Goal: Task Accomplishment & Management: Use online tool/utility

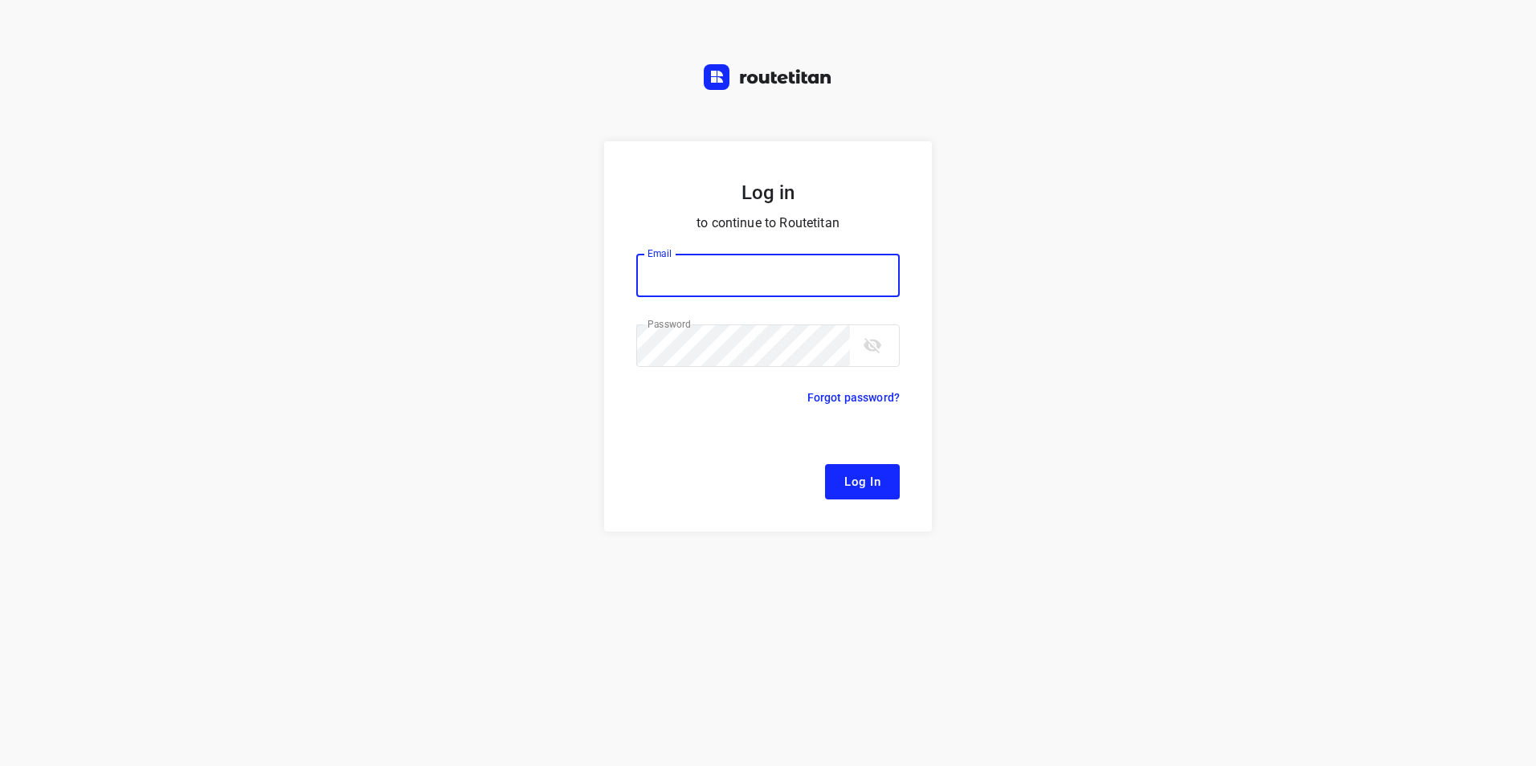
type input "[EMAIL_ADDRESS][DOMAIN_NAME]"
click at [856, 481] on span "Log In" at bounding box center [862, 482] width 36 height 21
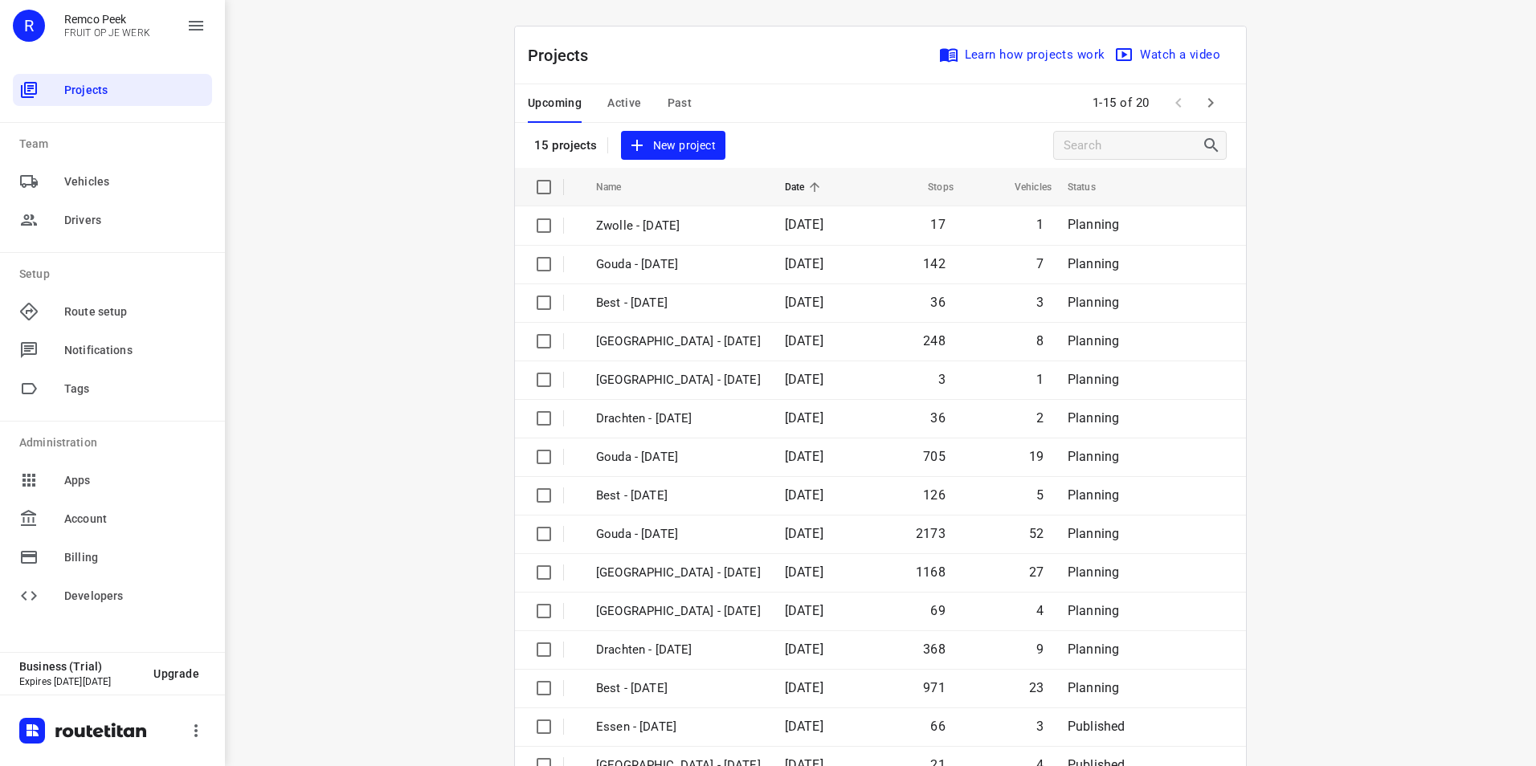
click at [618, 91] on button "Active" at bounding box center [624, 103] width 34 height 39
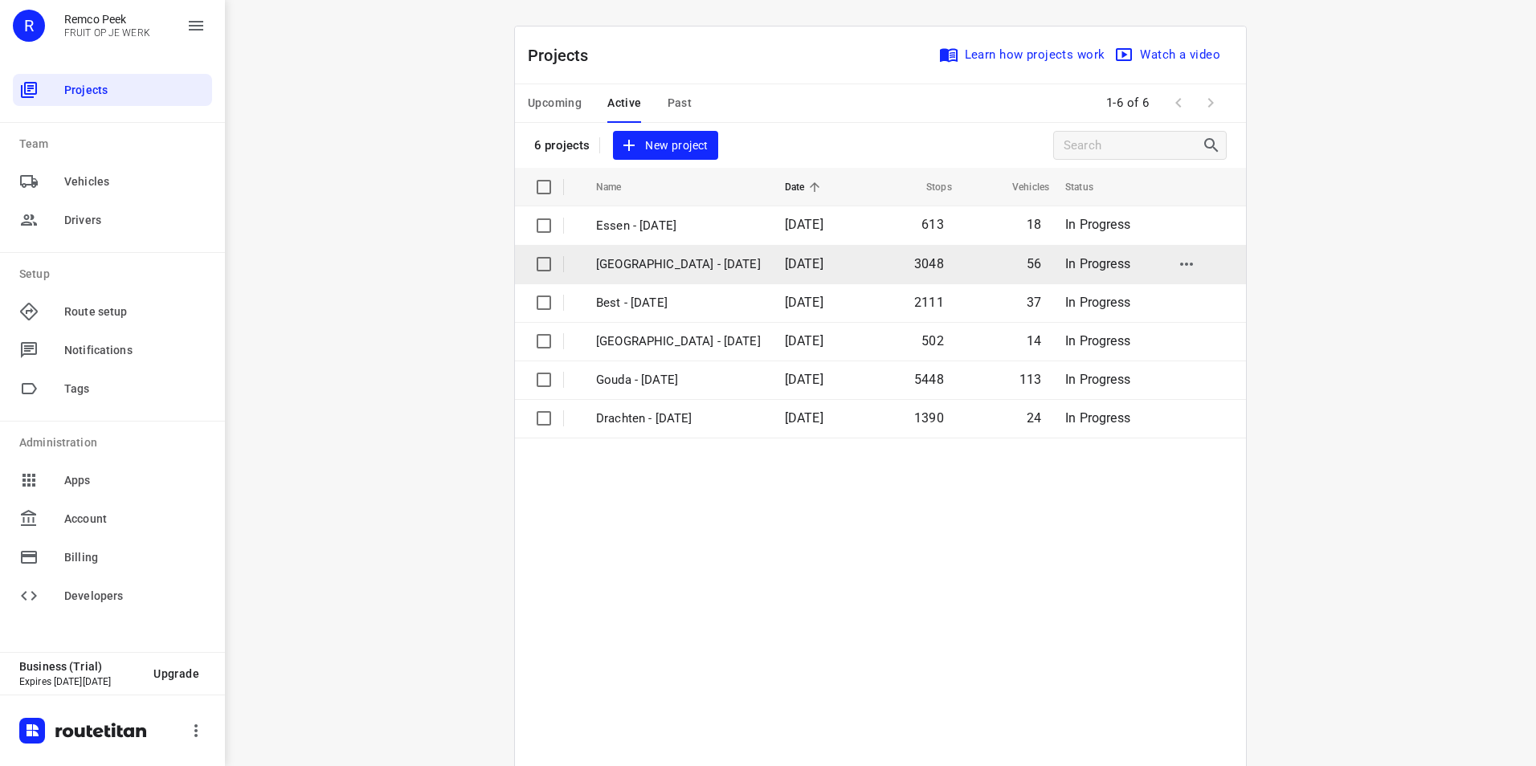
click at [643, 268] on p "[GEOGRAPHIC_DATA] - [DATE]" at bounding box center [678, 264] width 165 height 18
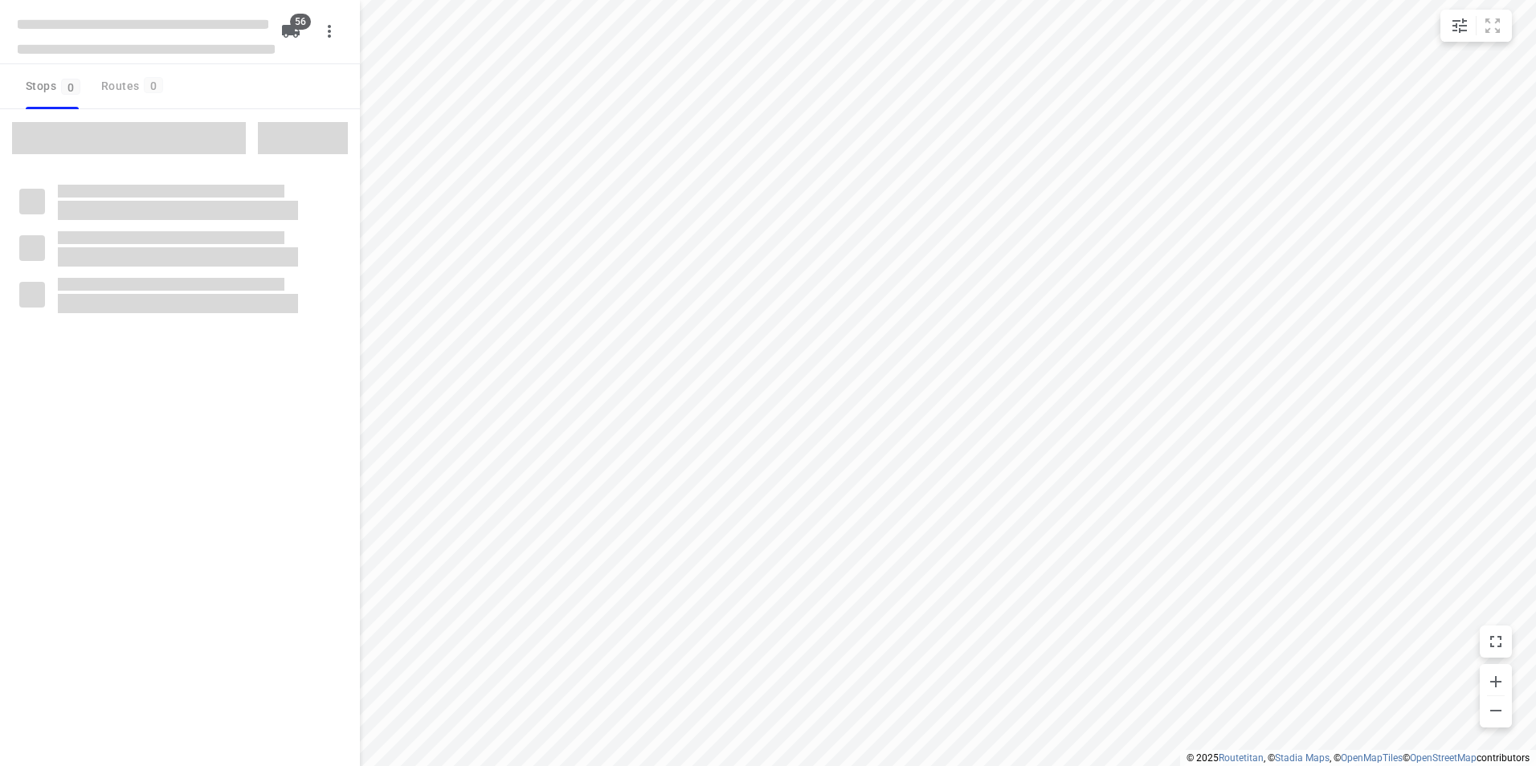
checkbox input "true"
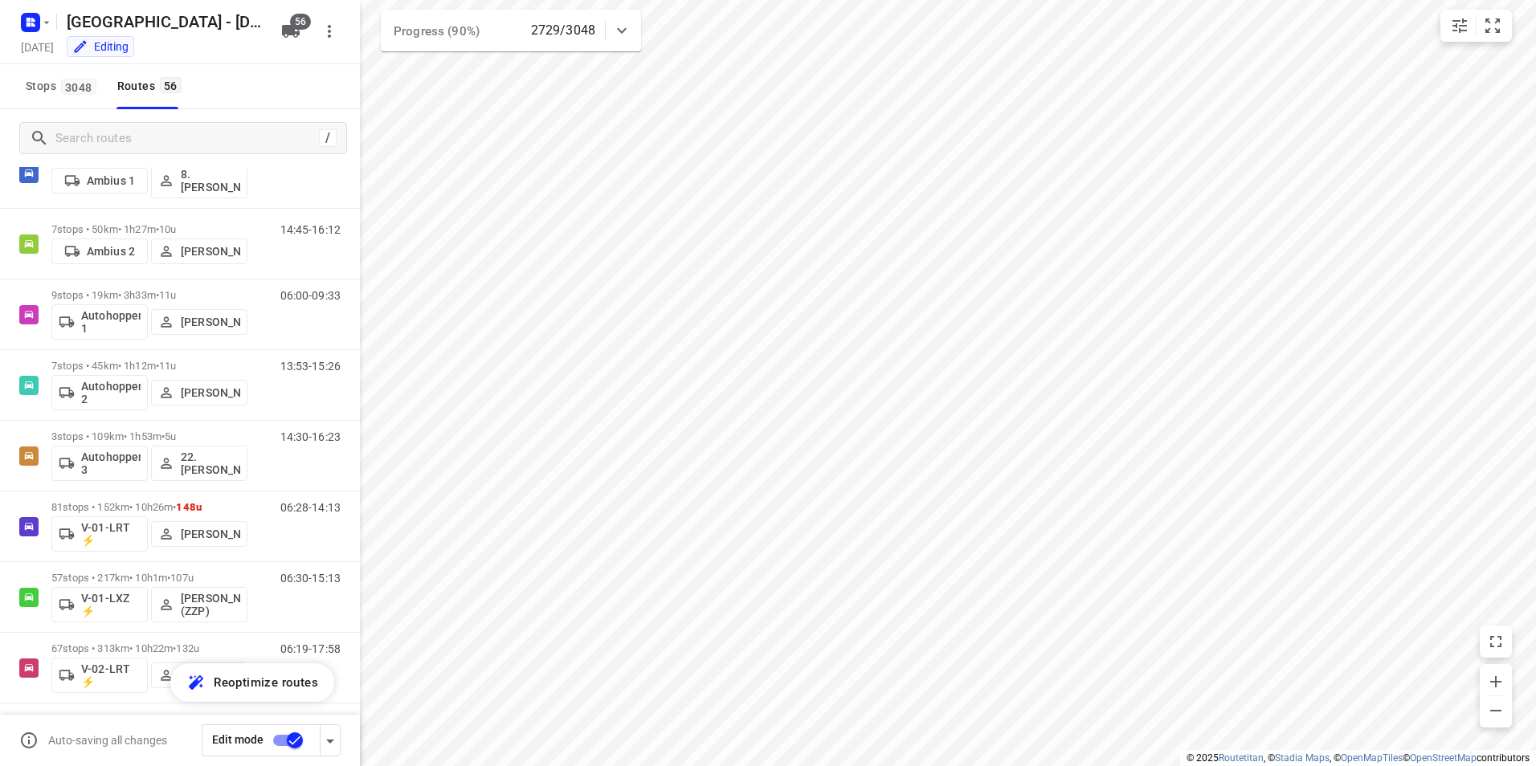
scroll to position [16, 0]
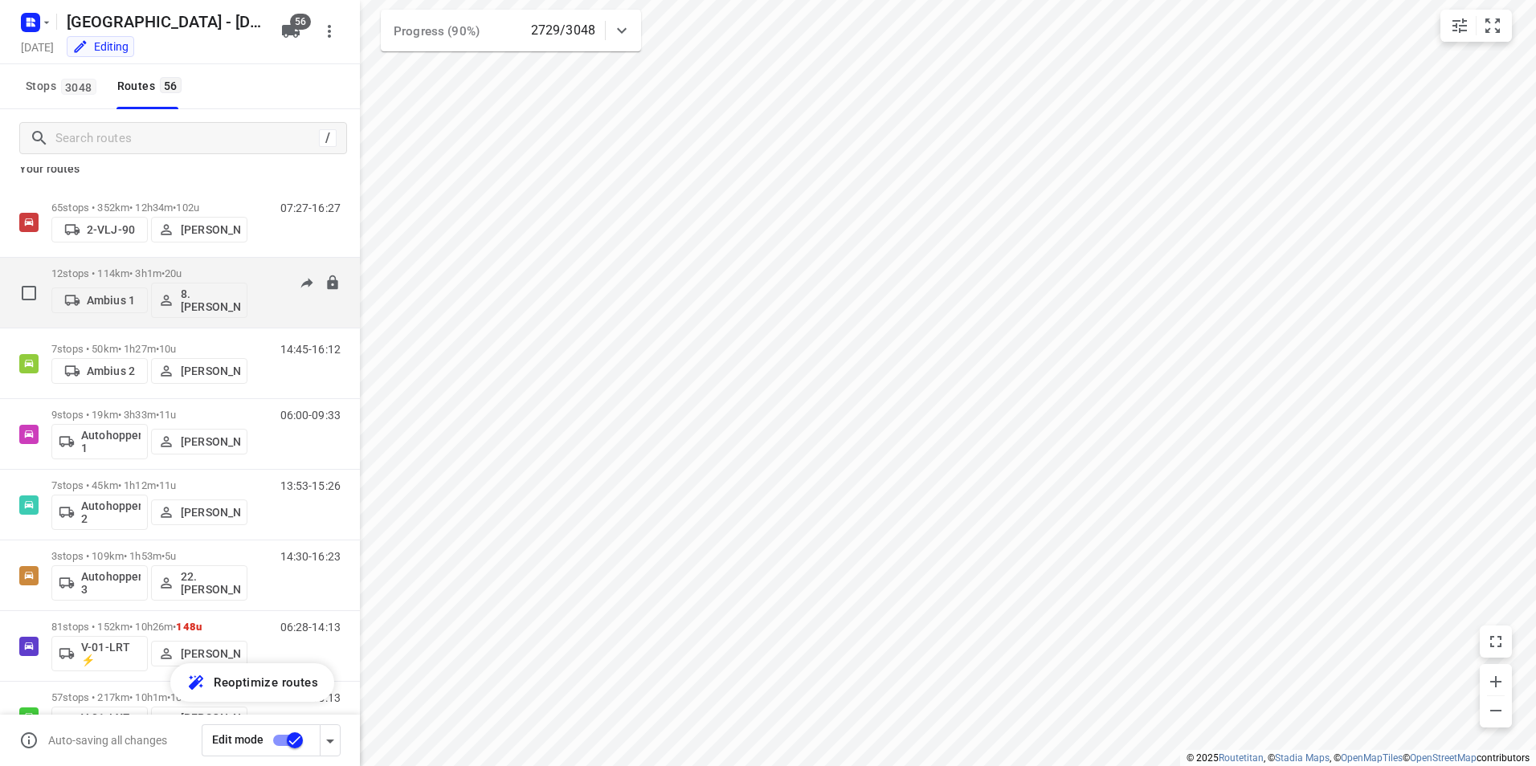
click at [229, 267] on div "12 stops • 114km • 3h1m • 20u Ambius 1 8. [PERSON_NAME]" at bounding box center [149, 292] width 196 height 67
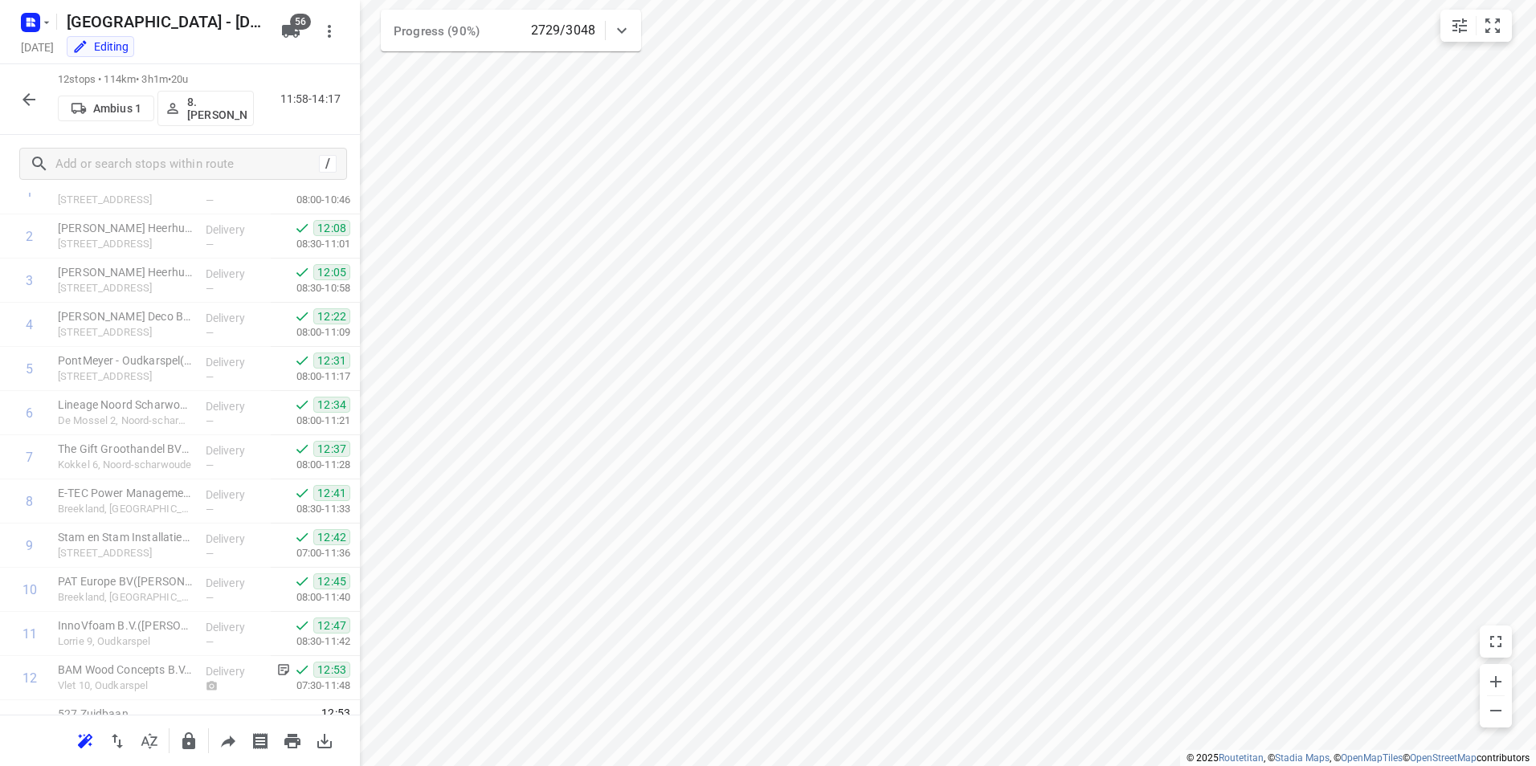
scroll to position [73, 0]
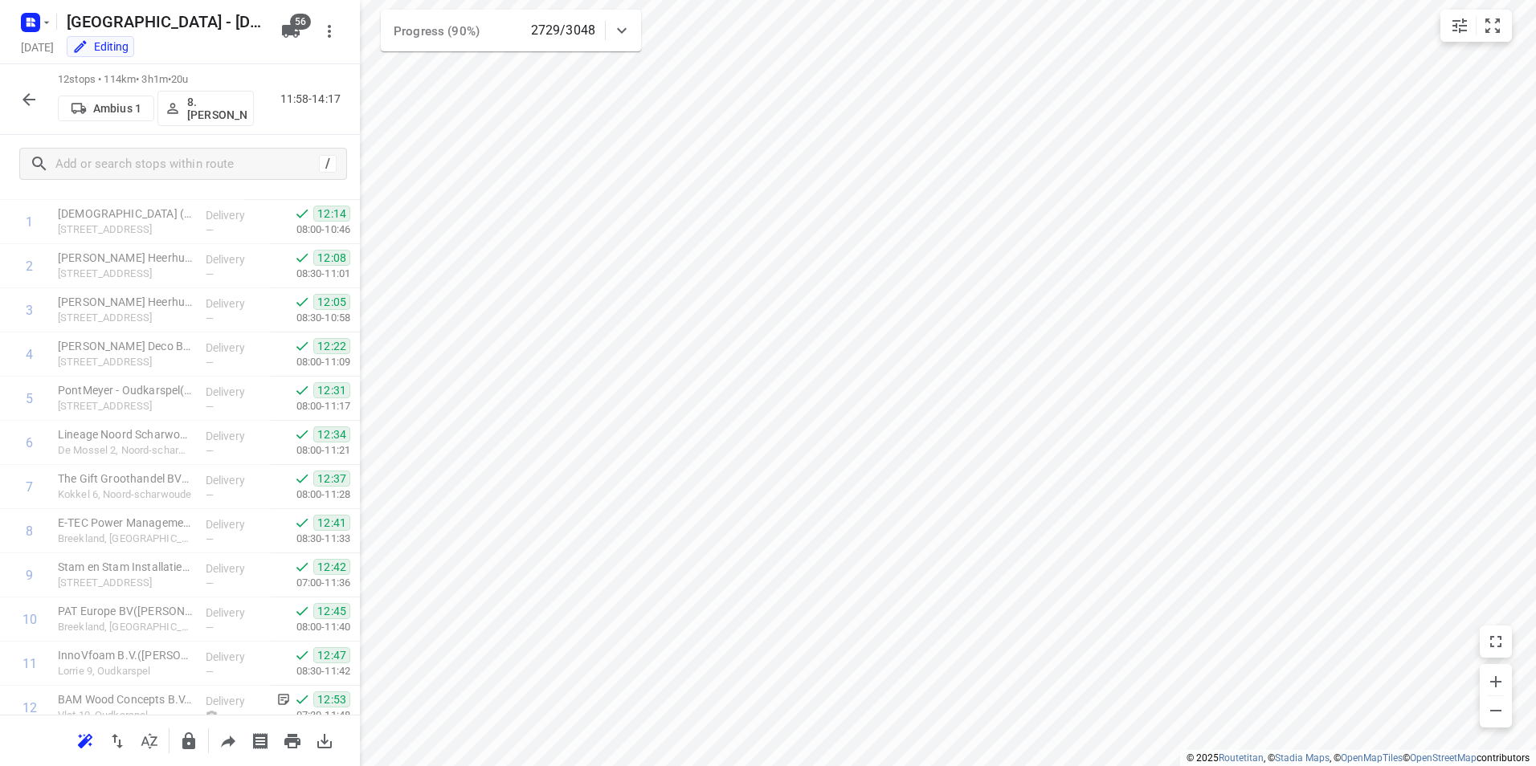
click at [33, 106] on icon "button" at bounding box center [28, 99] width 19 height 19
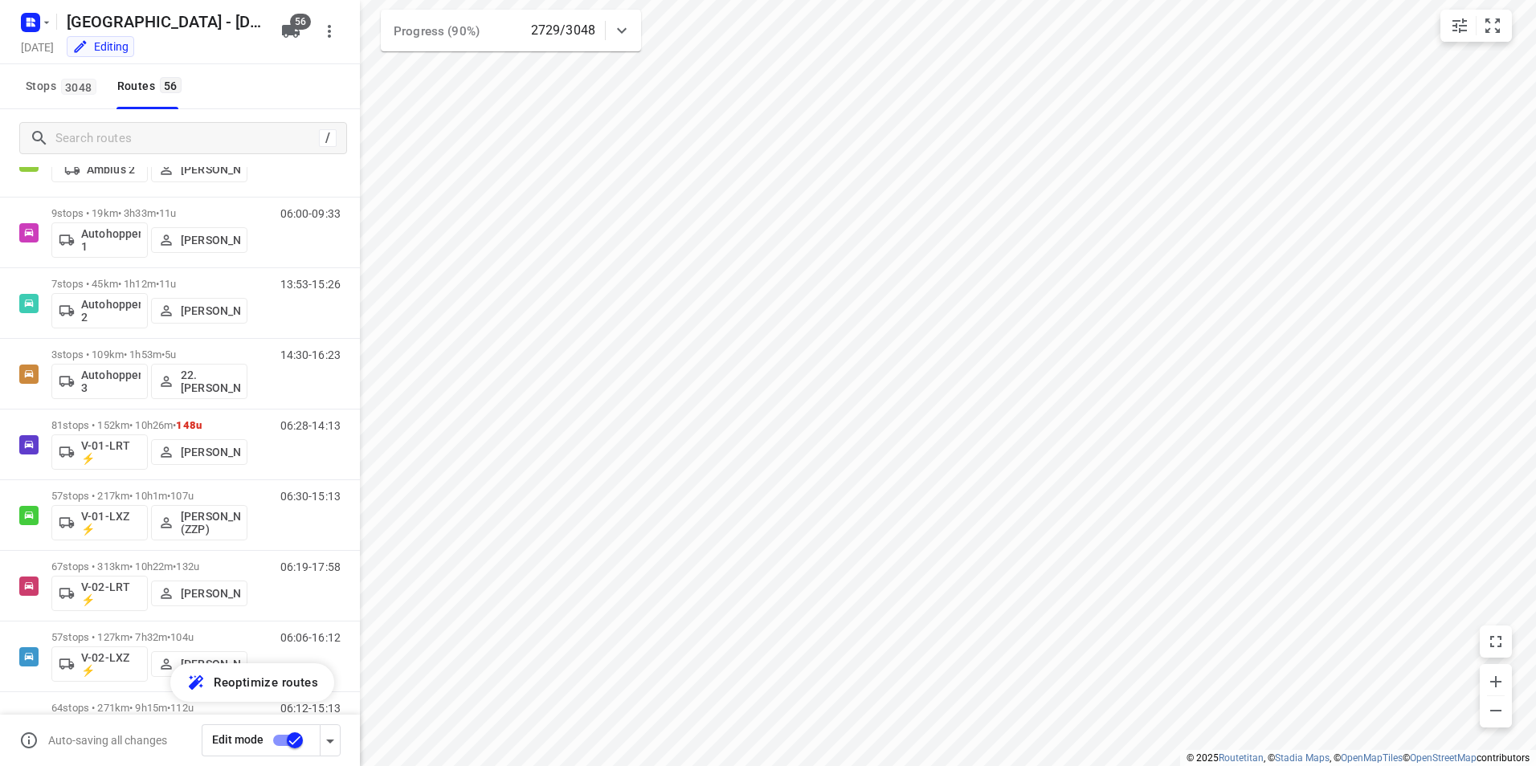
scroll to position [223, 0]
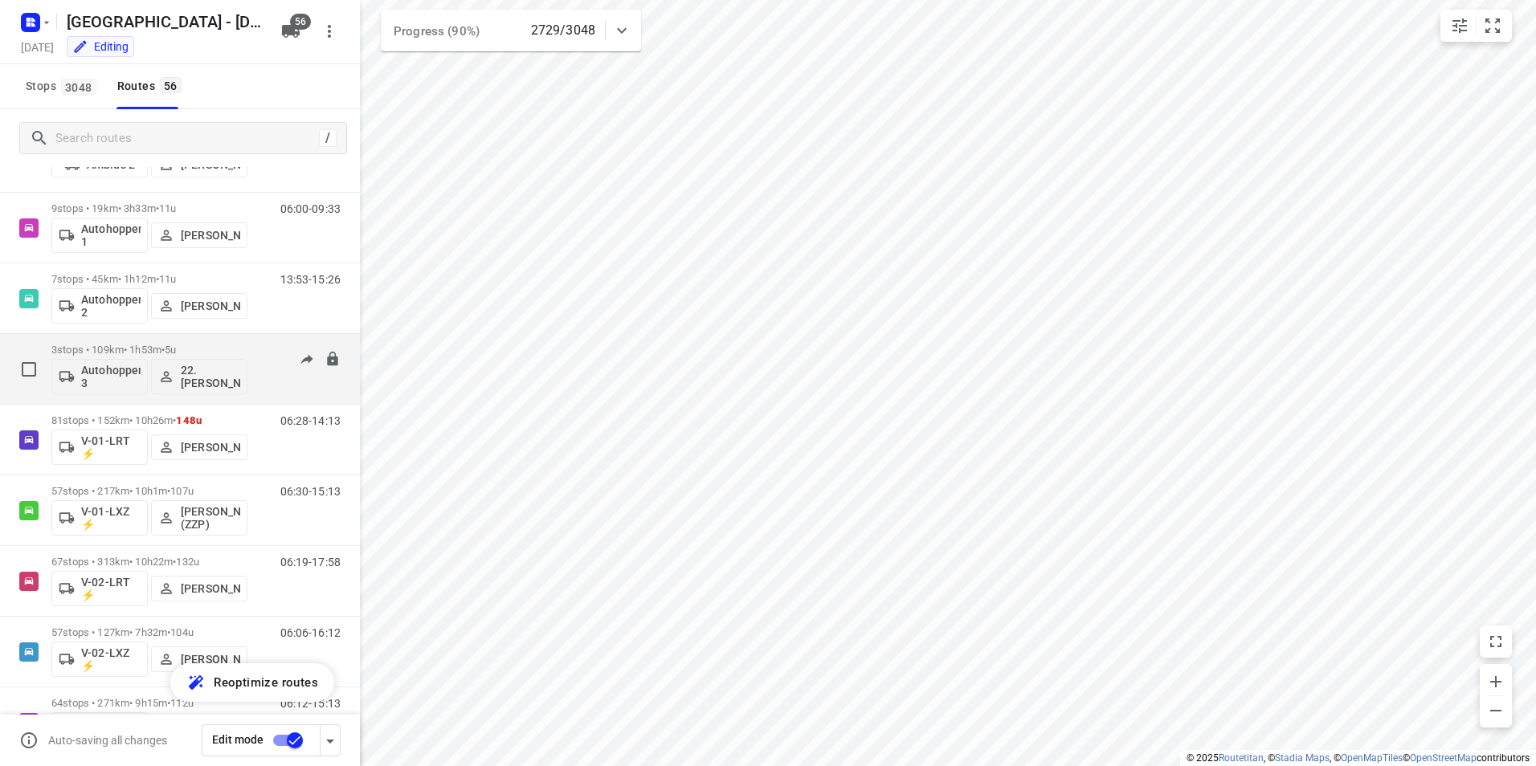
click at [214, 348] on p "3 stops • 109km • 1h53m • 5u" at bounding box center [149, 350] width 196 height 12
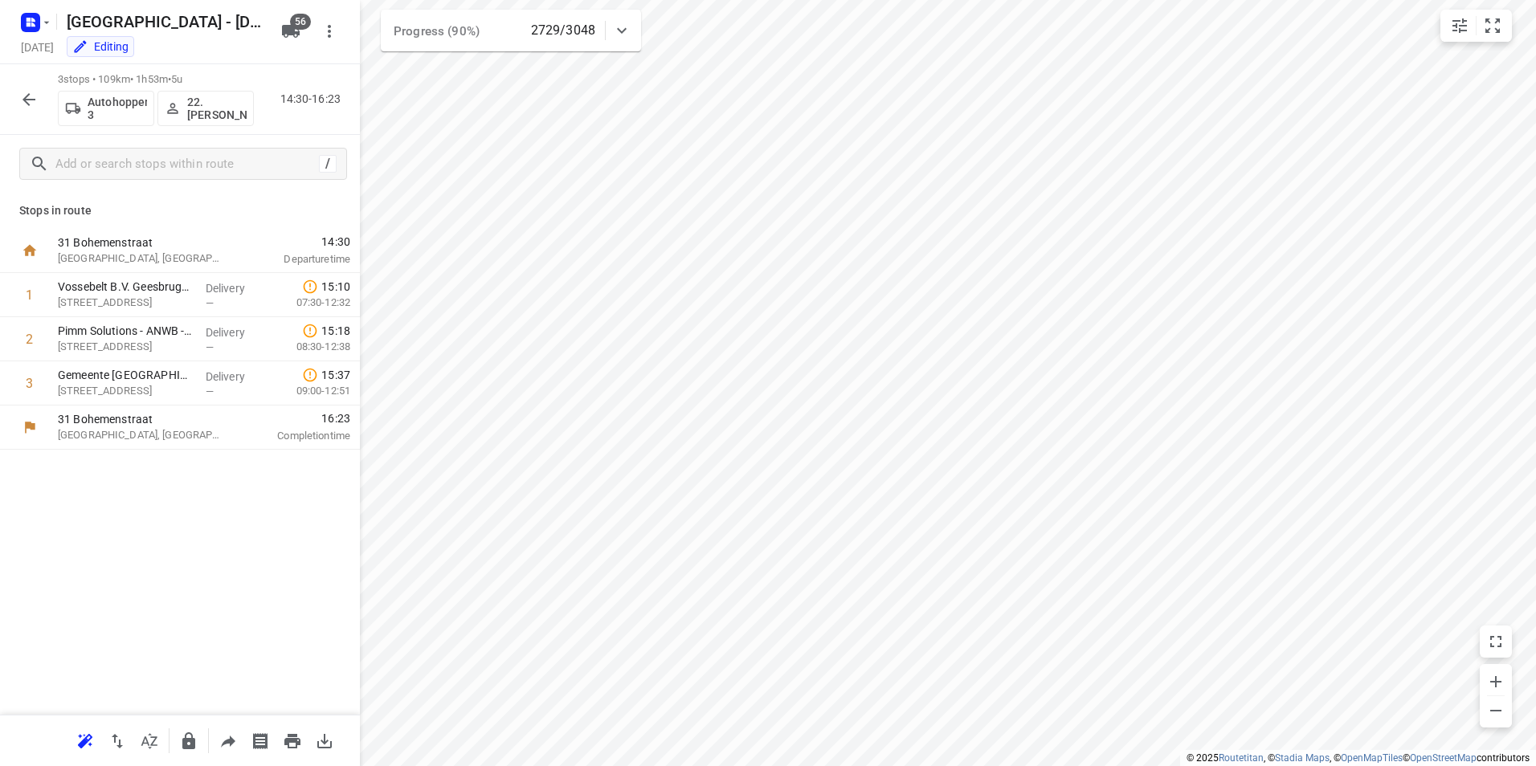
click at [29, 101] on icon "button" at bounding box center [28, 99] width 19 height 19
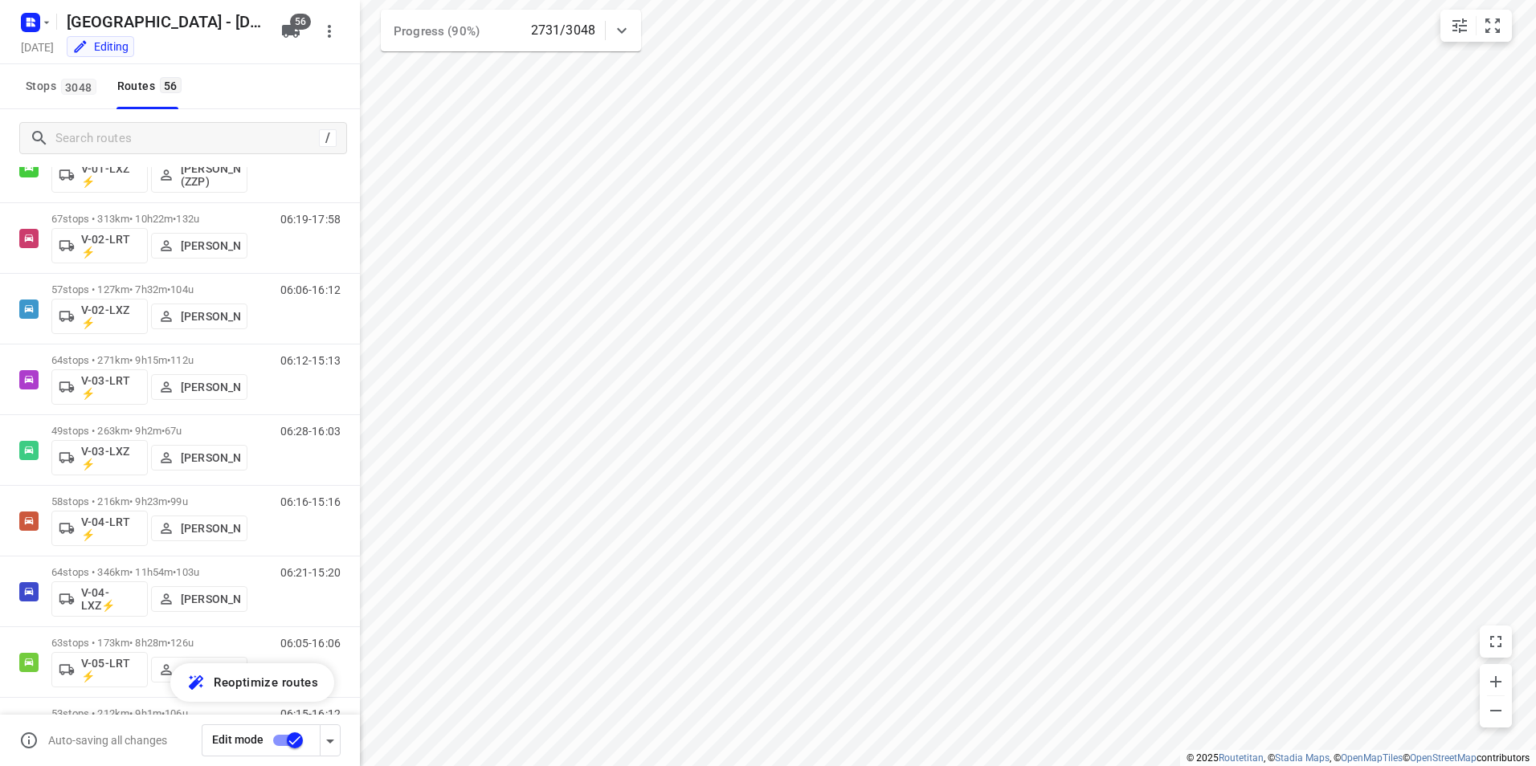
scroll to position [456, 0]
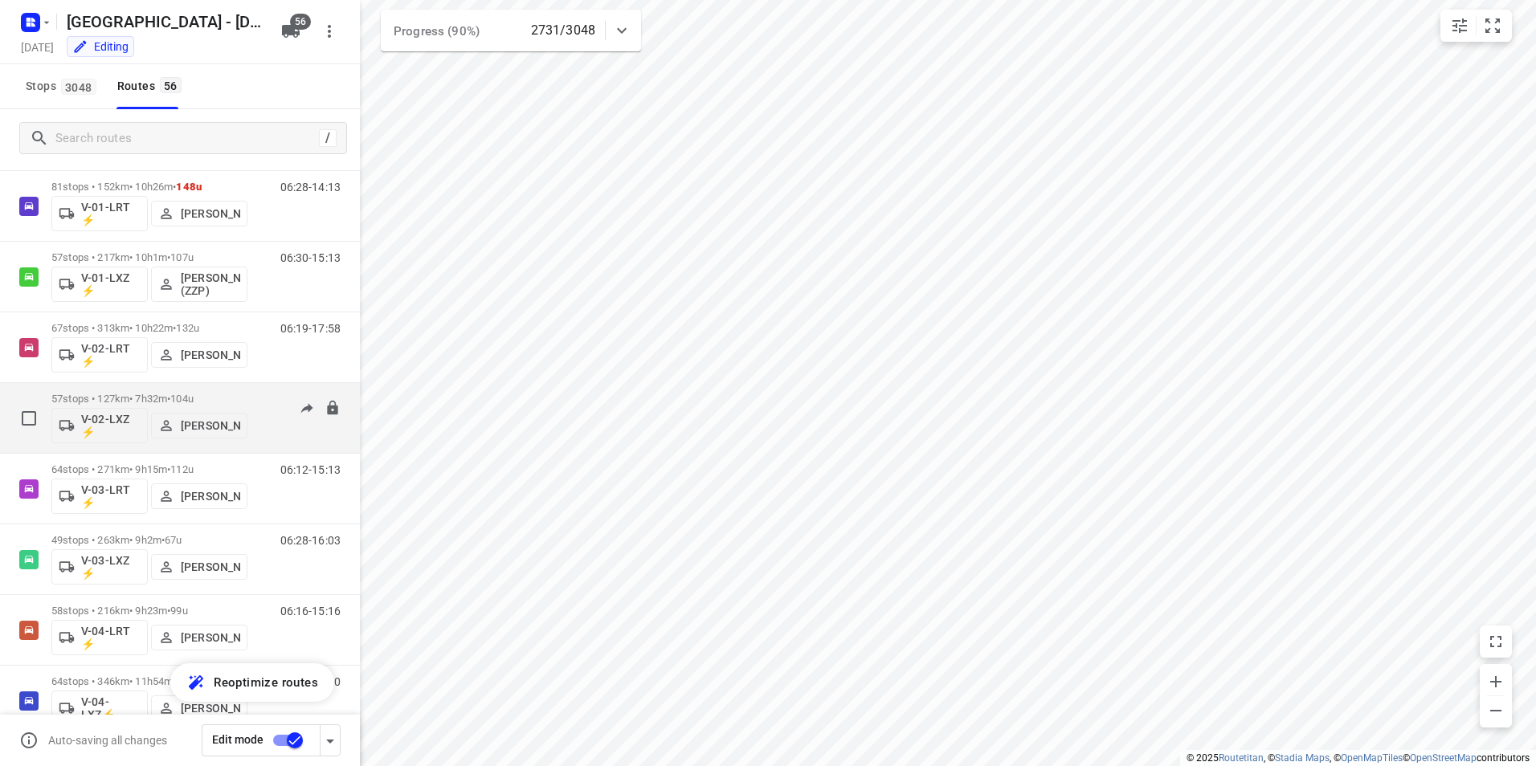
click at [246, 396] on p "57 stops • 127km • 7h32m • 104u" at bounding box center [149, 399] width 196 height 12
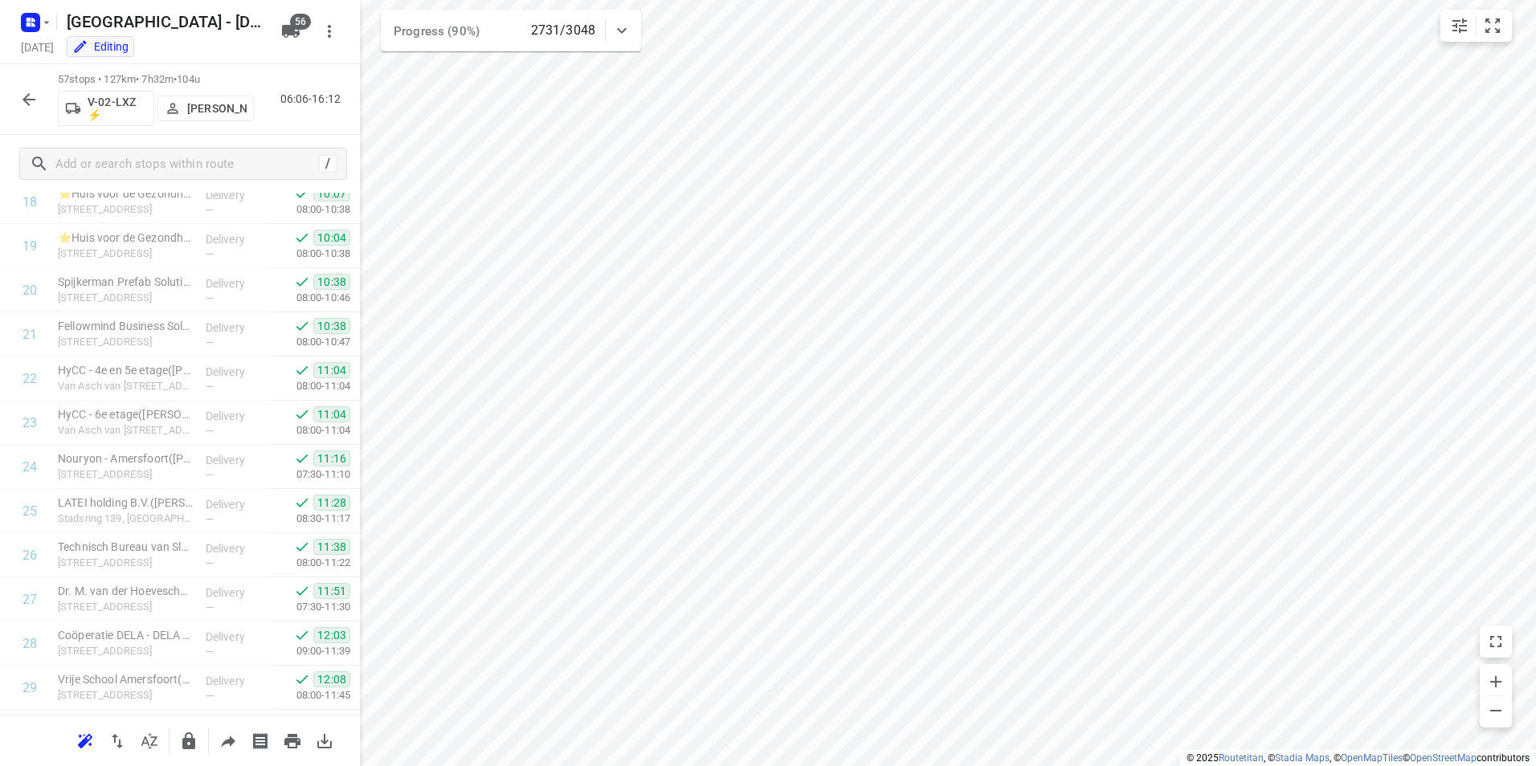
scroll to position [835, 0]
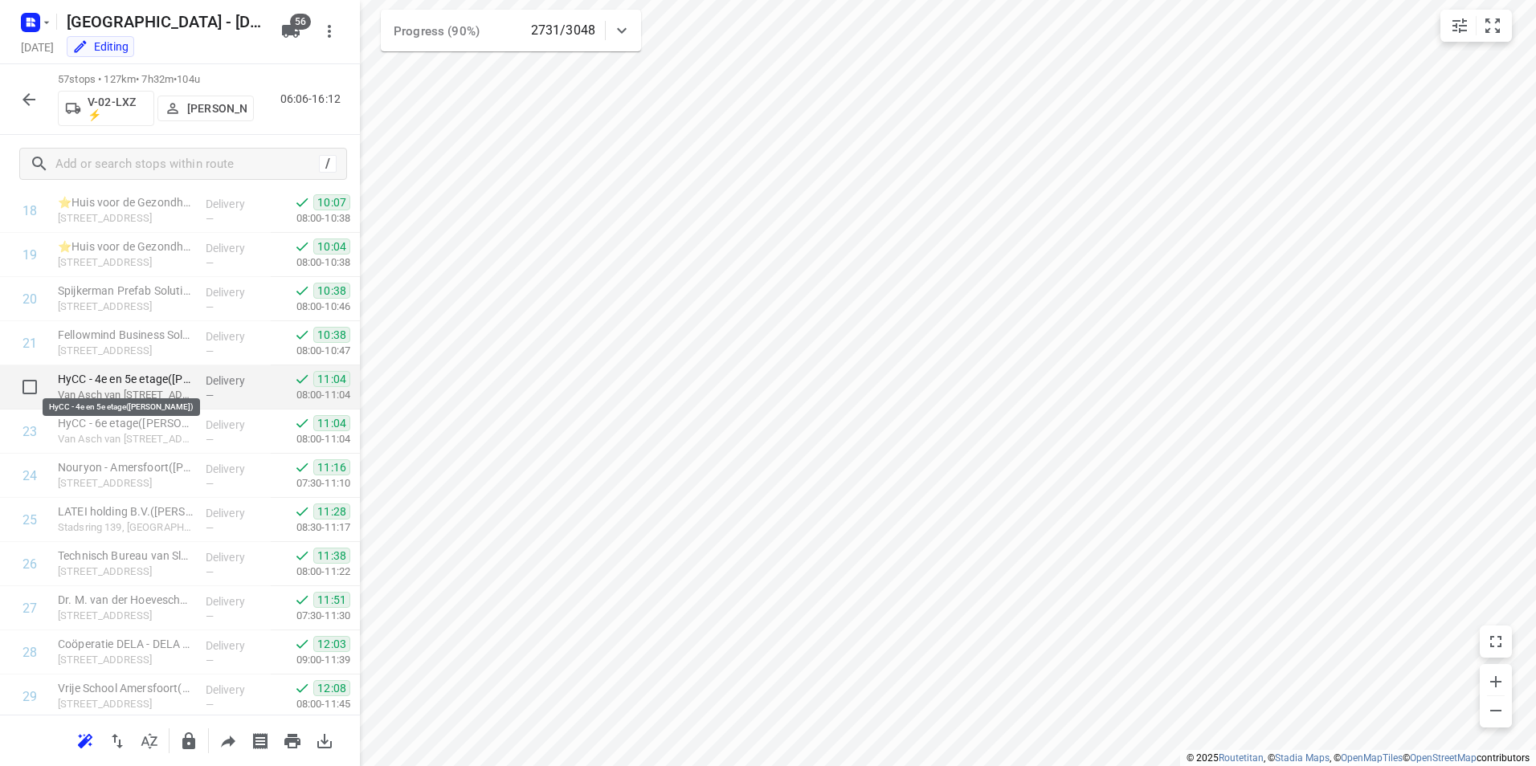
click at [163, 375] on p "HyCC - 4e en 5e etage([PERSON_NAME])" at bounding box center [125, 379] width 135 height 16
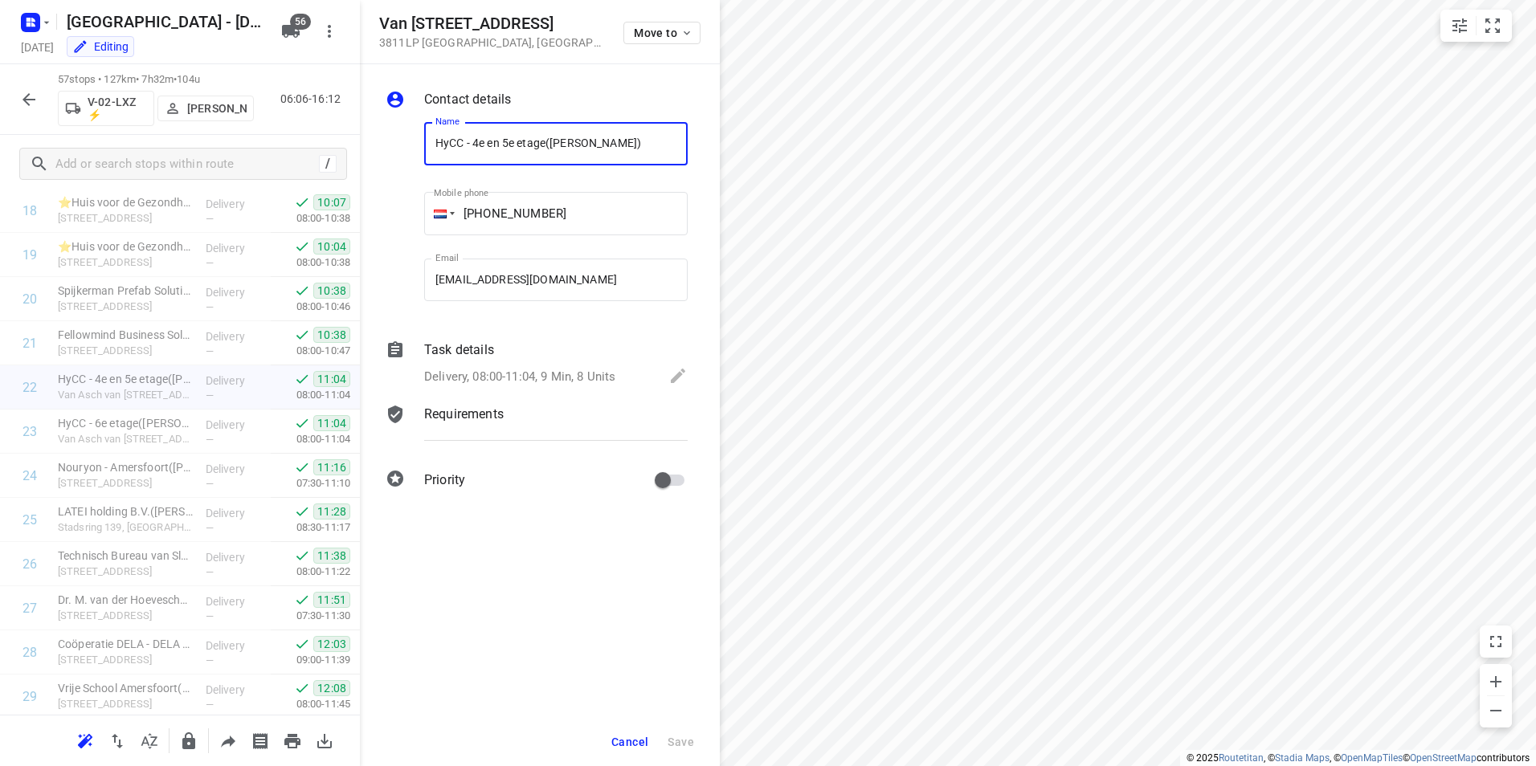
click at [443, 345] on p "Task details" at bounding box center [459, 350] width 70 height 19
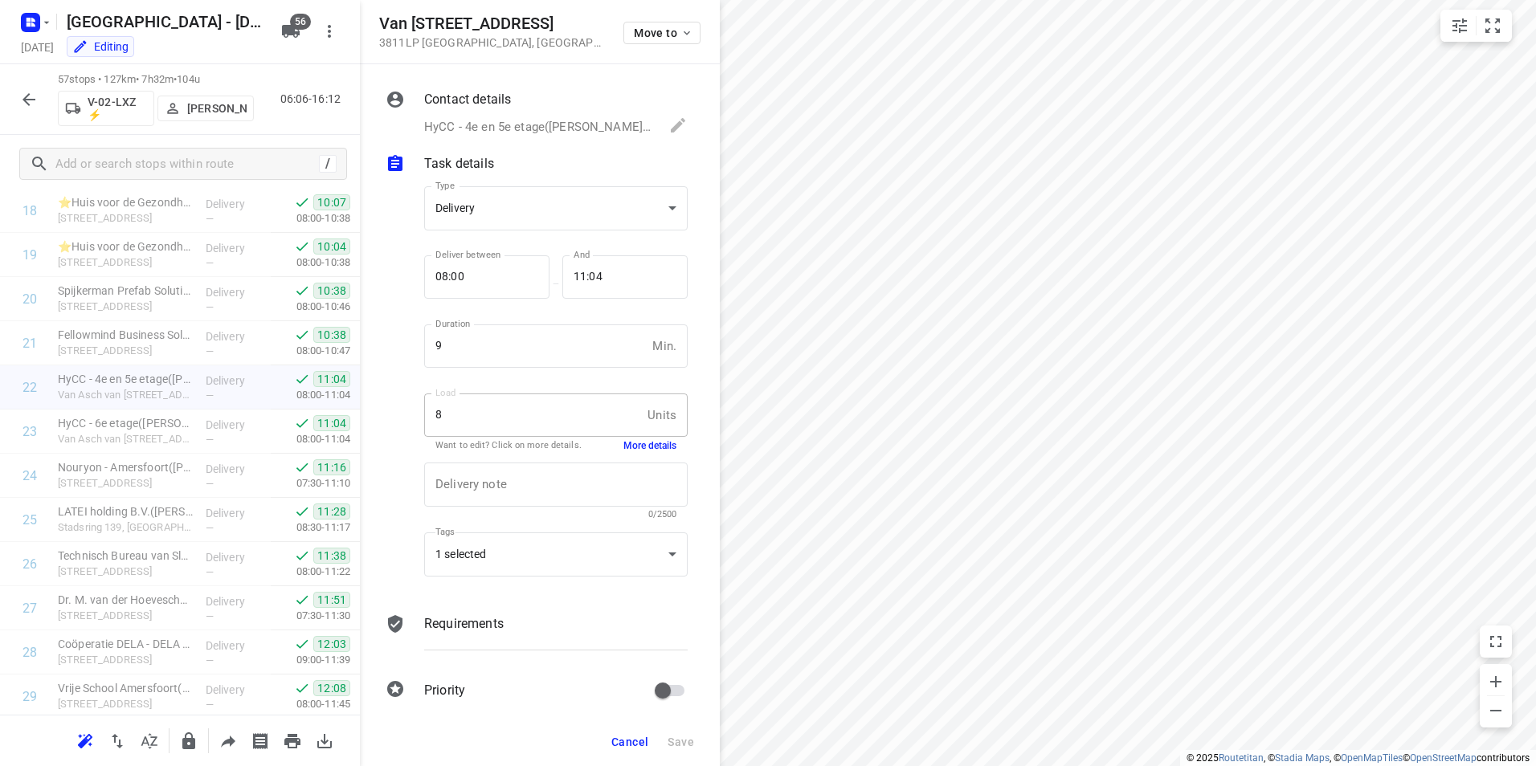
click at [640, 447] on button "More details" at bounding box center [649, 446] width 53 height 14
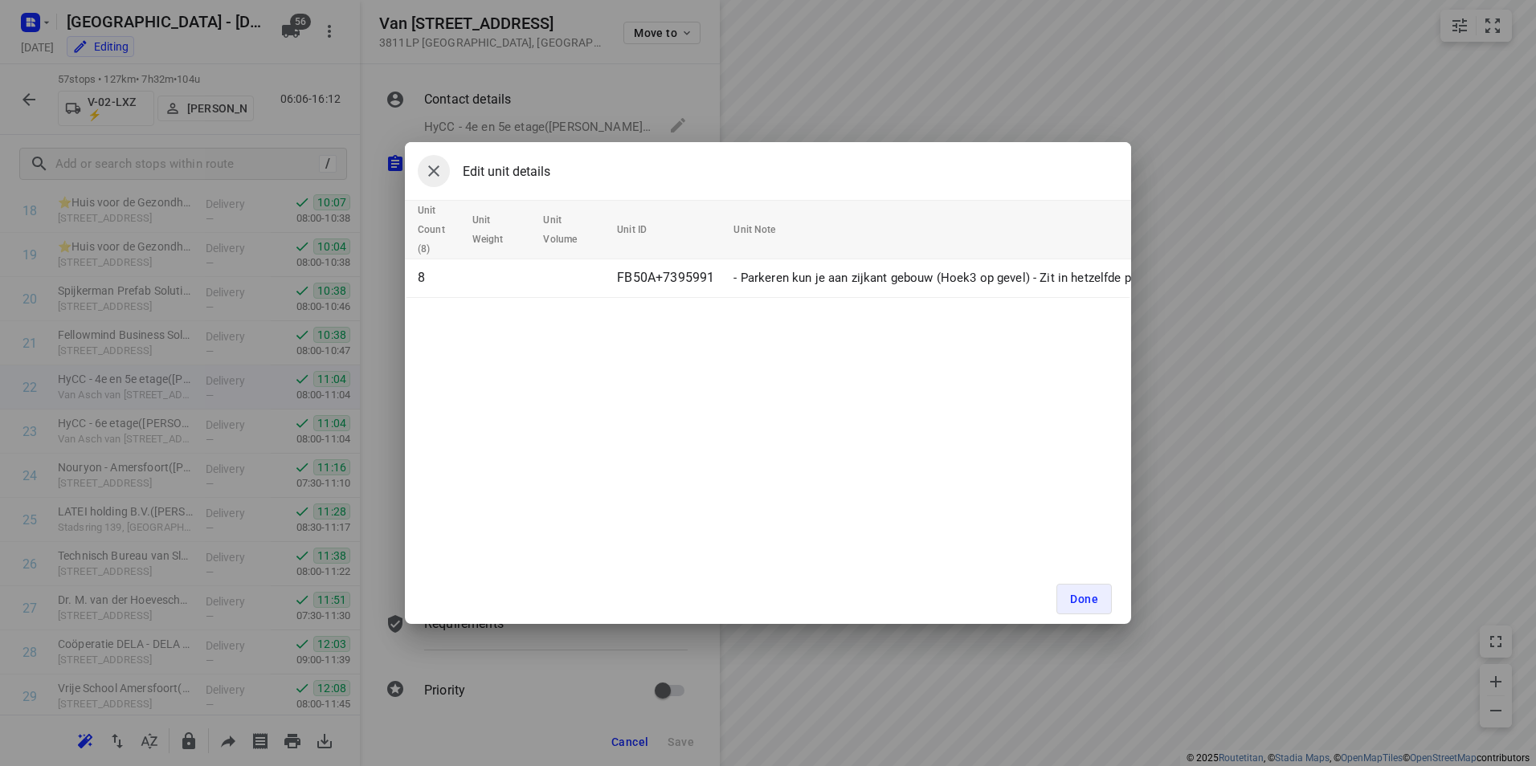
click at [439, 169] on icon "button" at bounding box center [433, 170] width 19 height 19
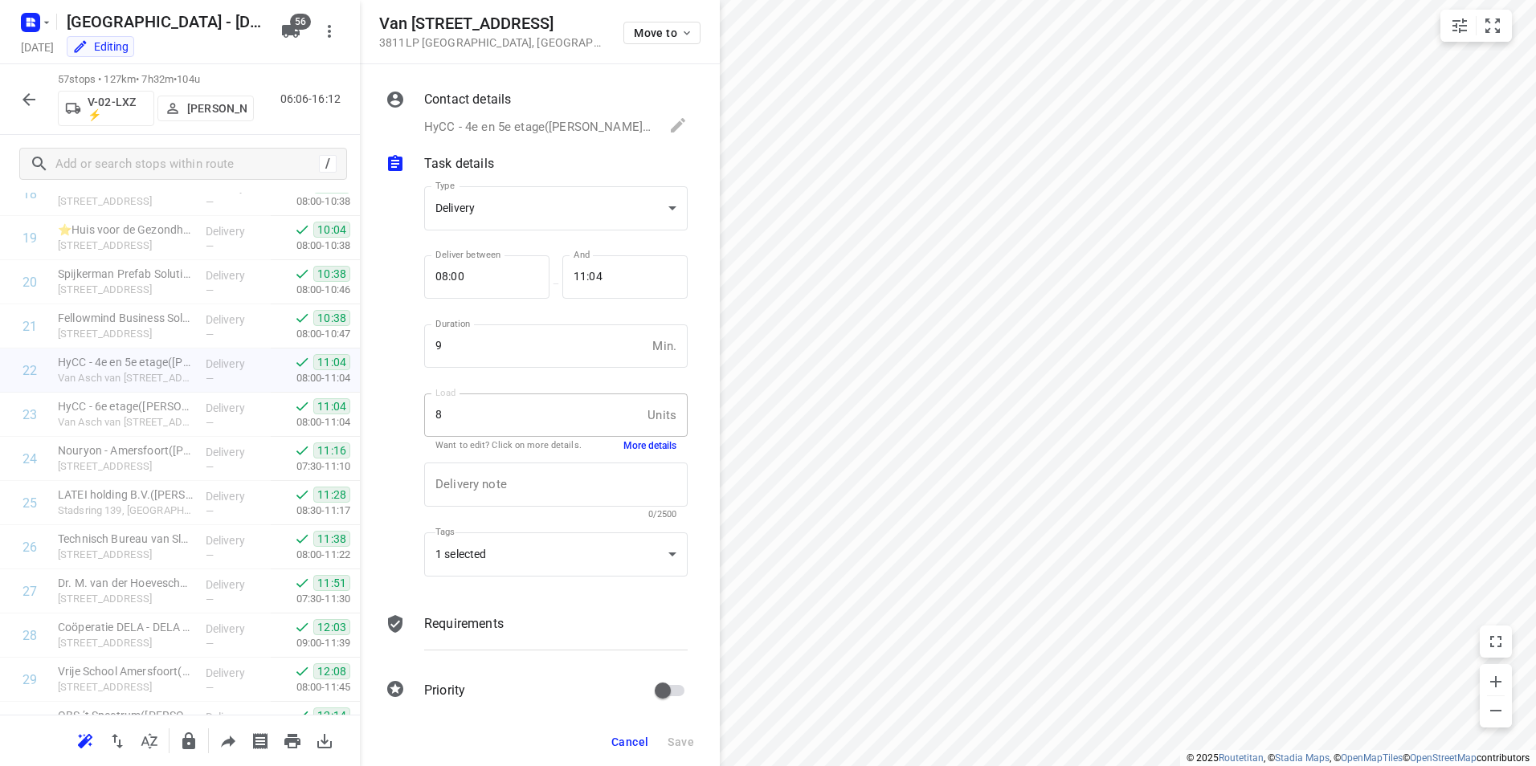
scroll to position [857, 0]
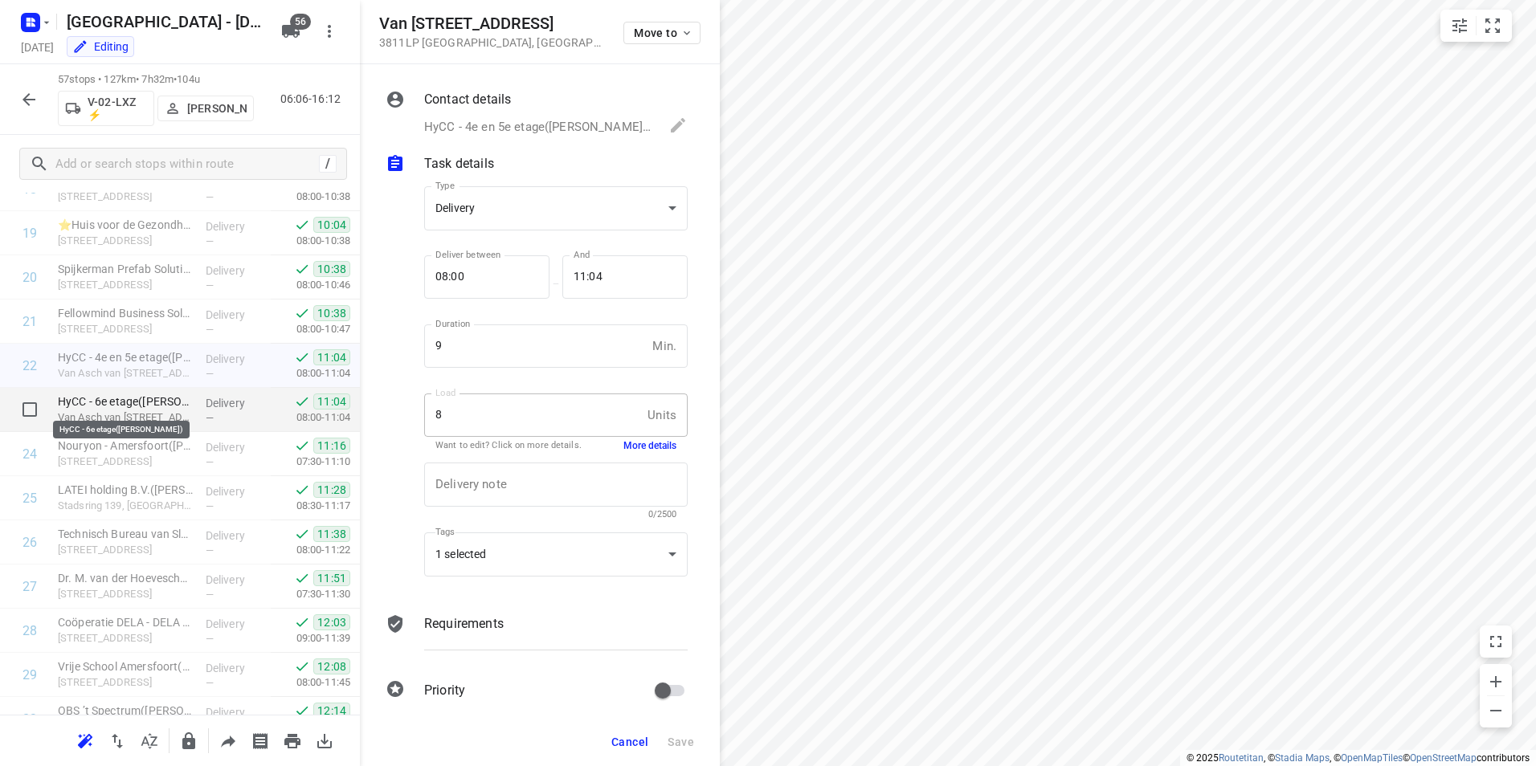
click at [96, 396] on p "HyCC - 6e etage([PERSON_NAME])" at bounding box center [125, 402] width 135 height 16
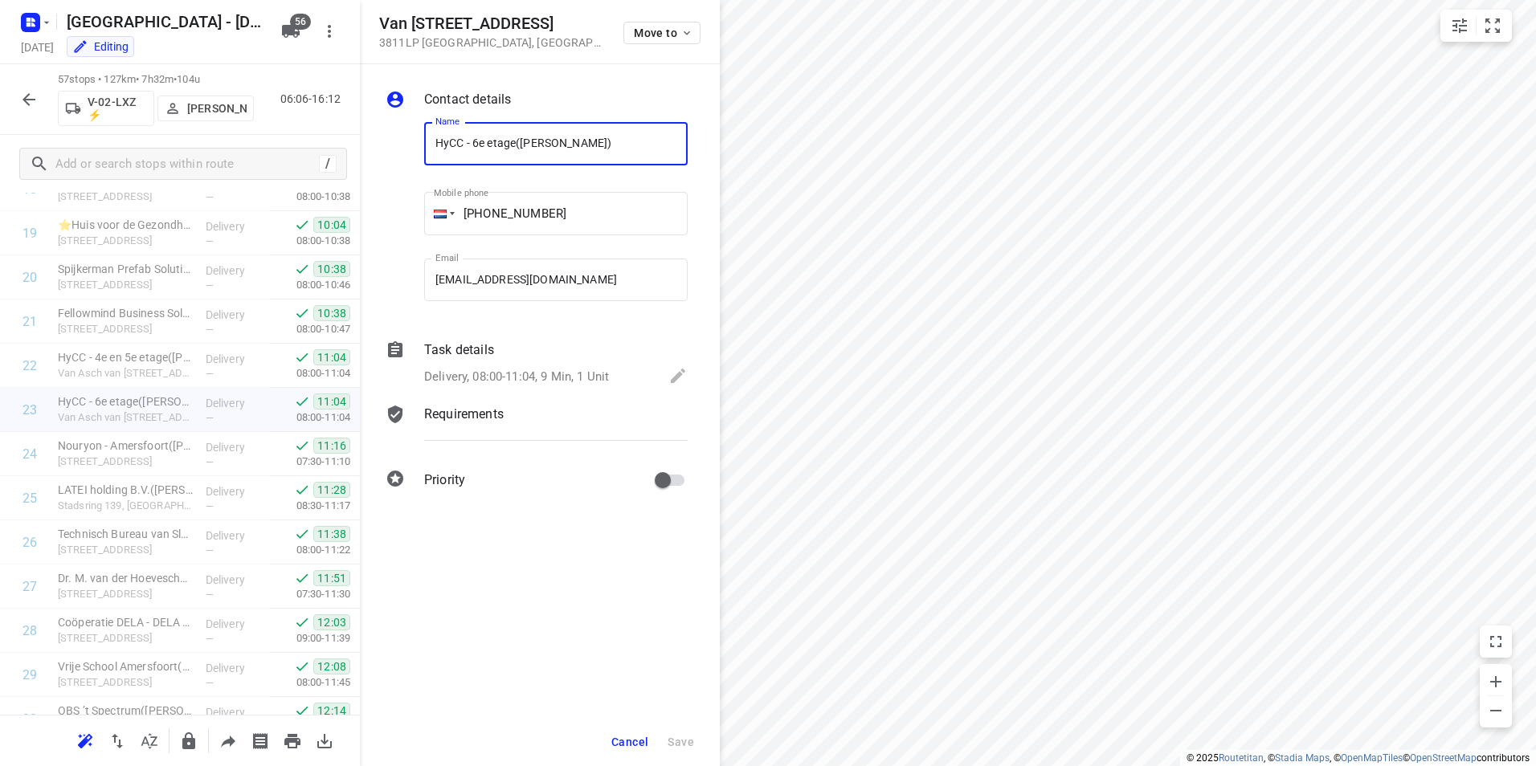
click at [478, 348] on p "Task details" at bounding box center [459, 350] width 70 height 19
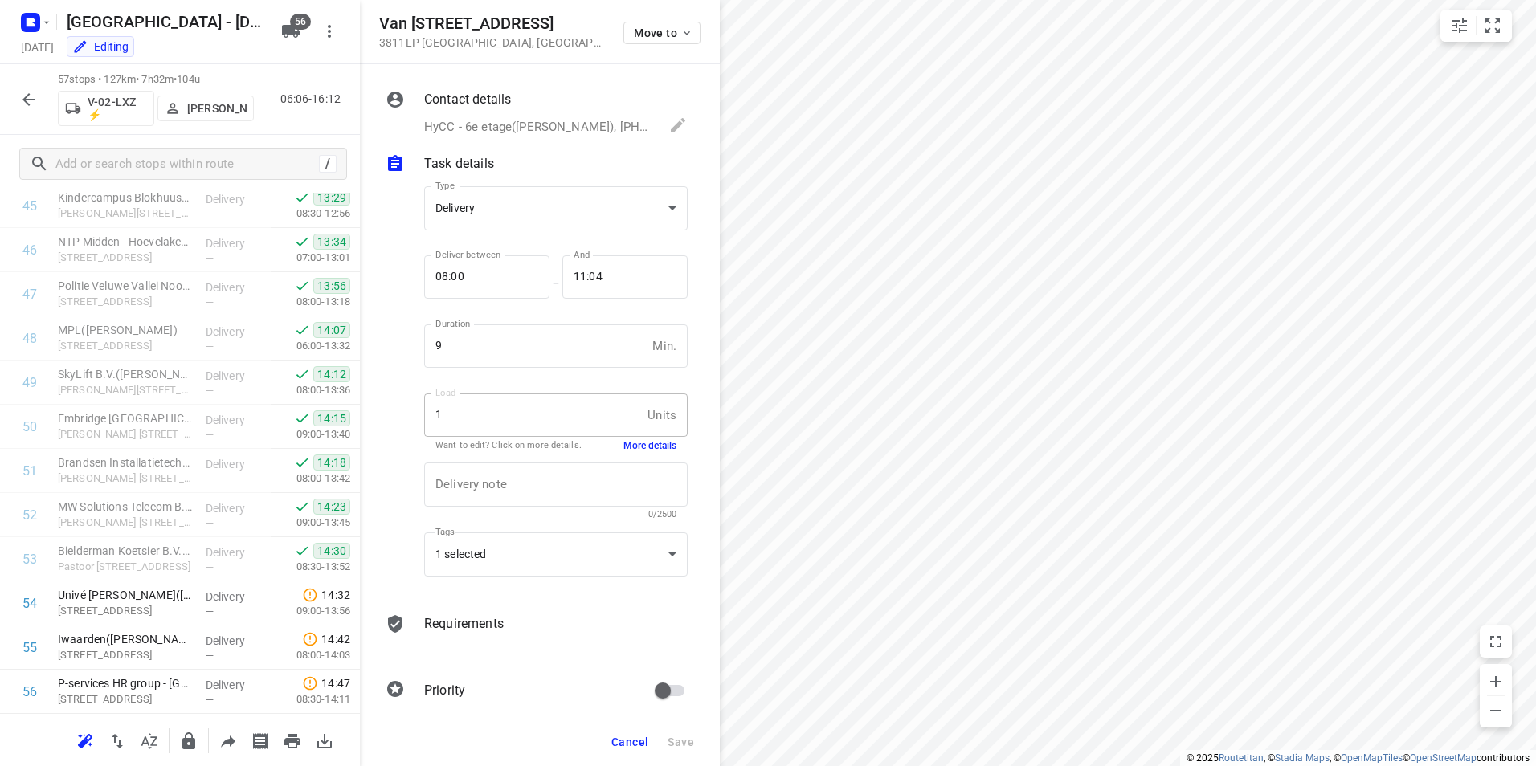
scroll to position [2121, 0]
click at [34, 102] on icon "button" at bounding box center [28, 99] width 19 height 19
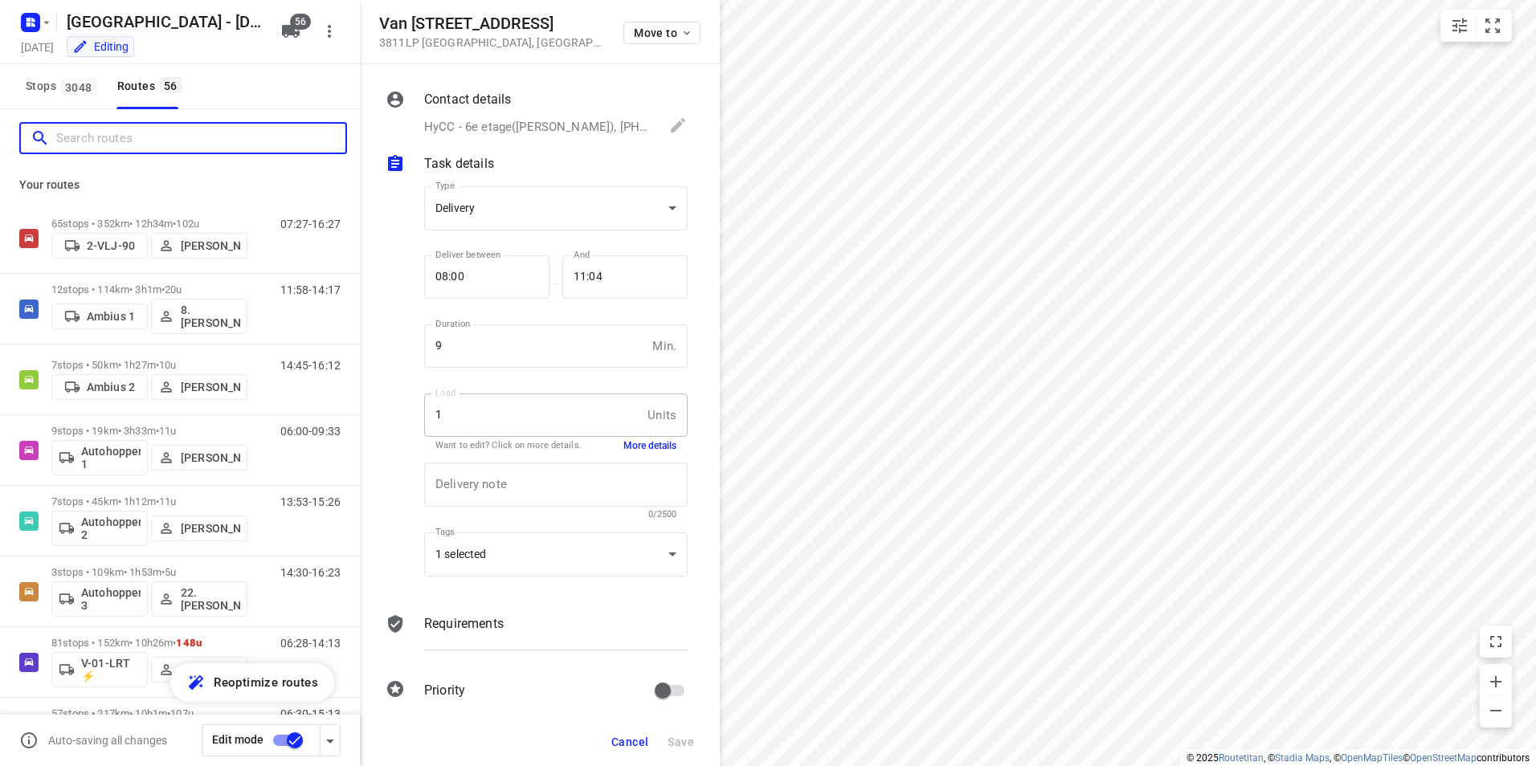
click at [137, 144] on input "Search routes" at bounding box center [200, 138] width 289 height 25
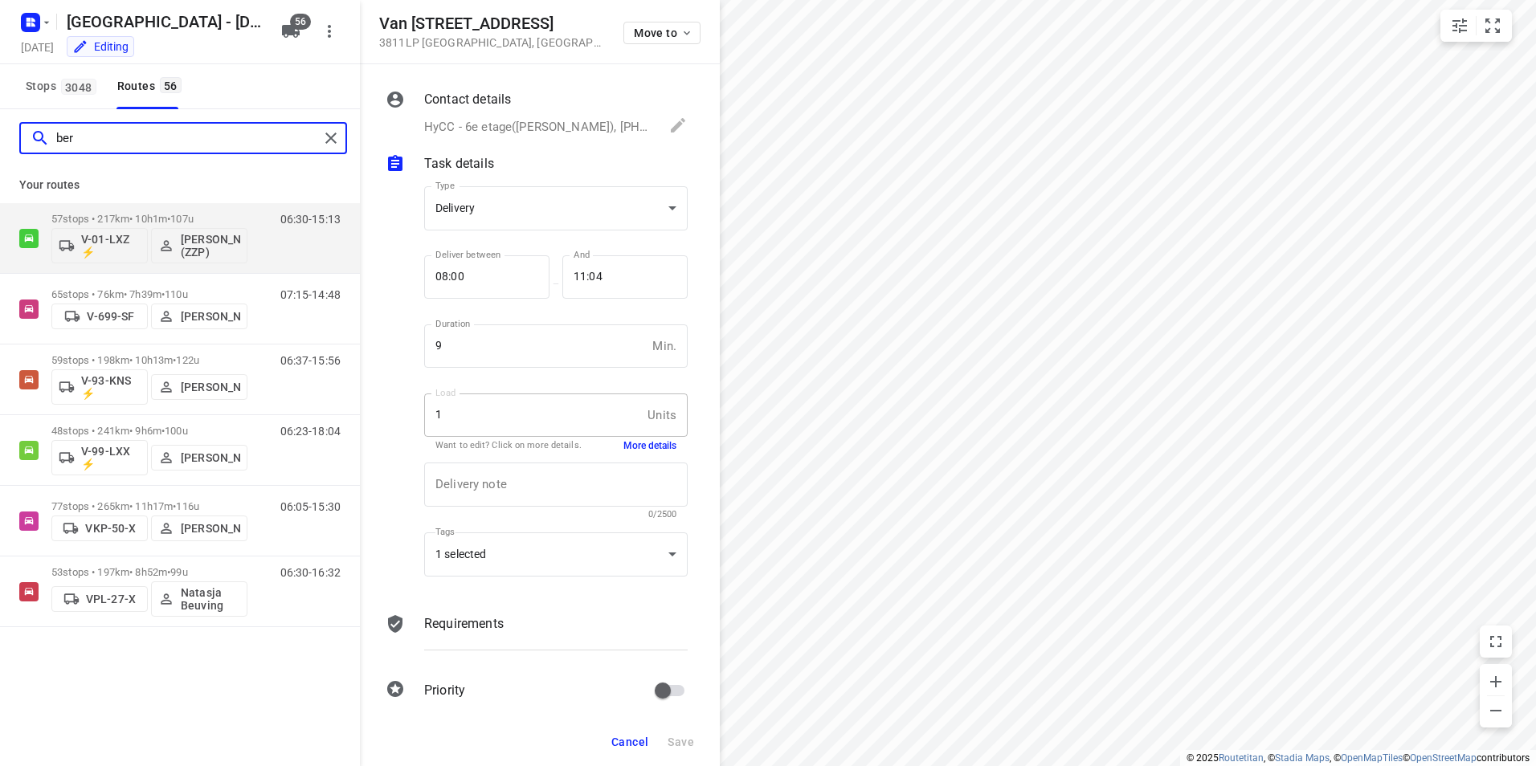
type input "bert"
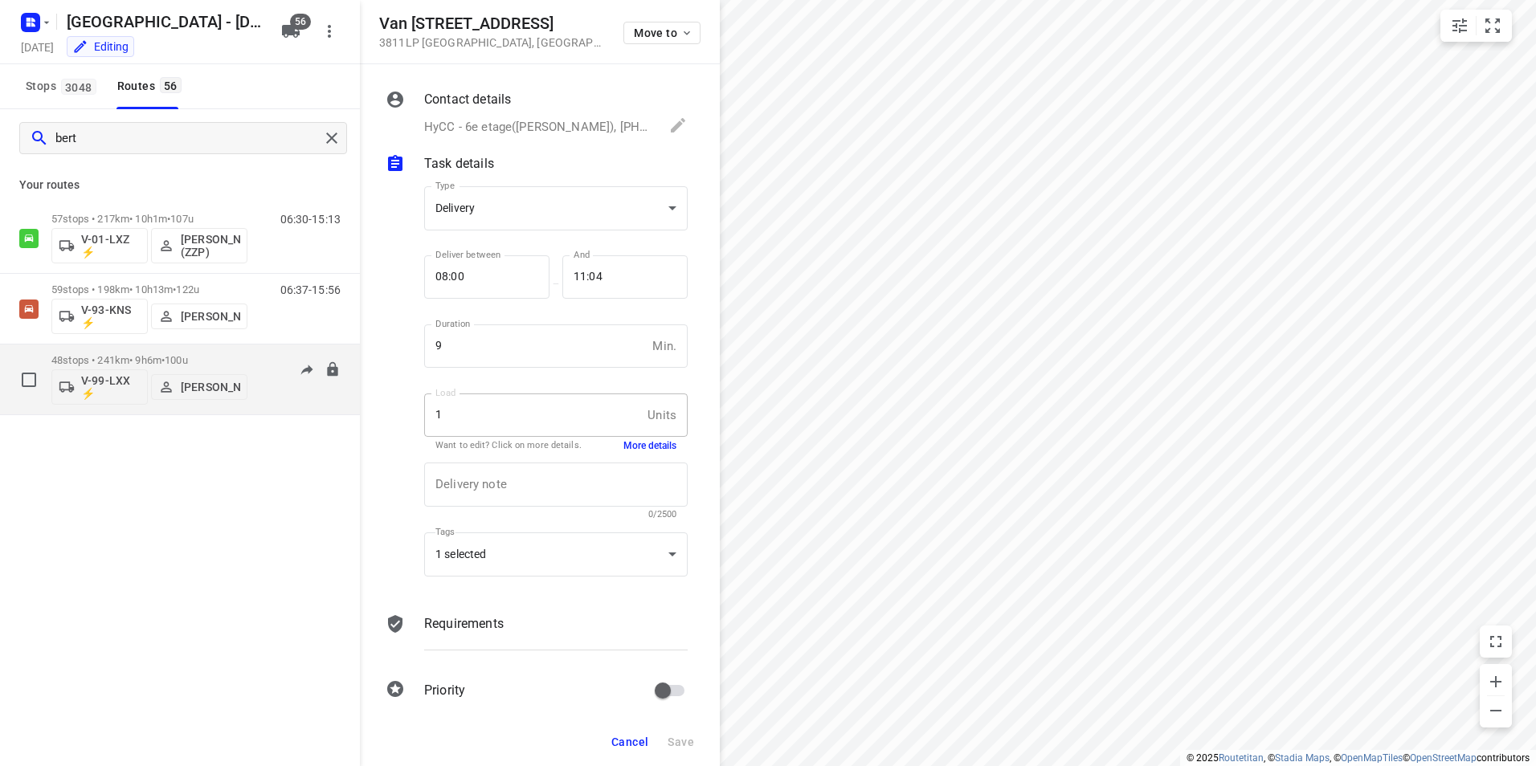
click at [158, 350] on div "48 stops • 241km • 9h6m • 100u V-99-LXX ⚡ [PERSON_NAME]" at bounding box center [149, 379] width 196 height 67
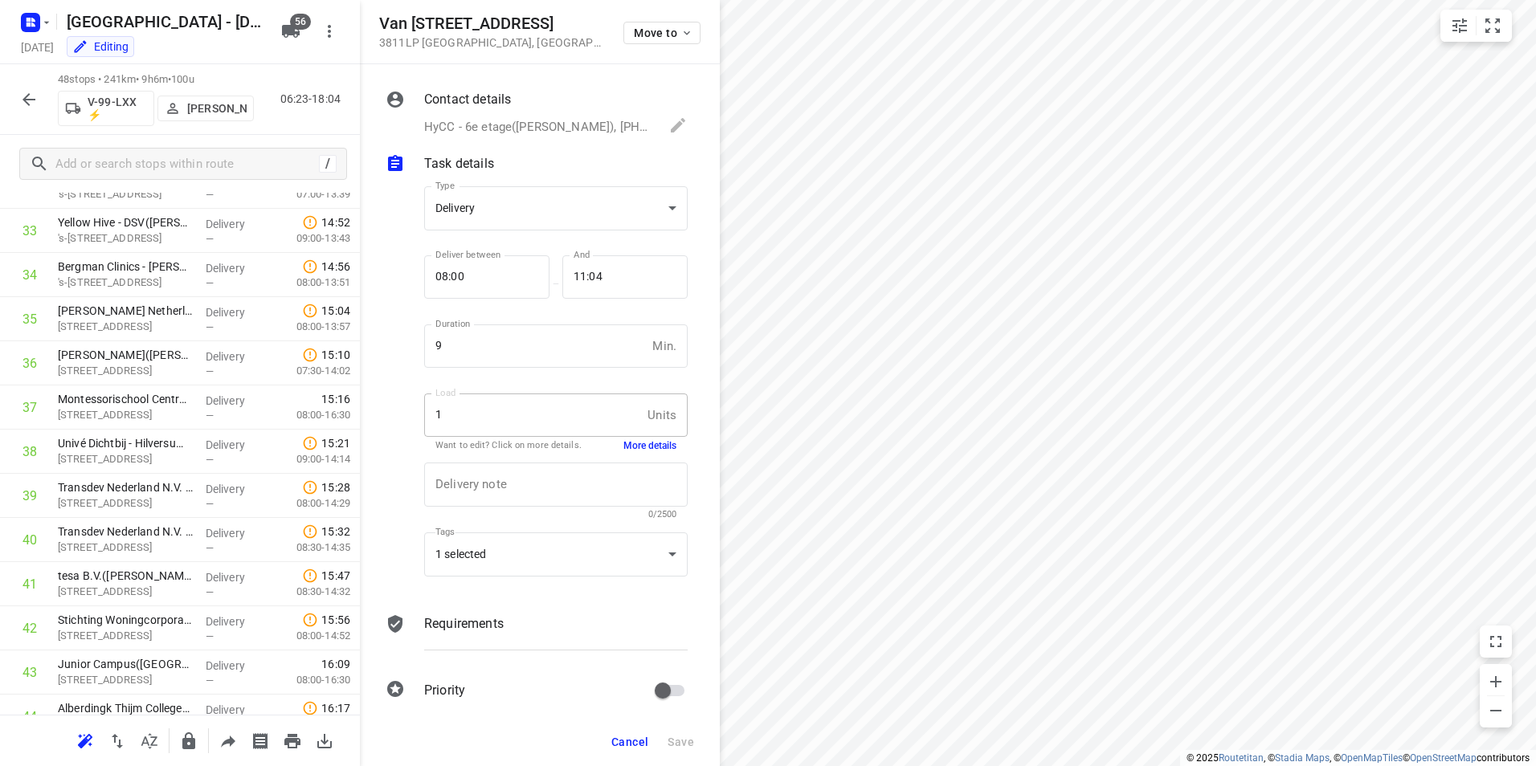
scroll to position [1723, 0]
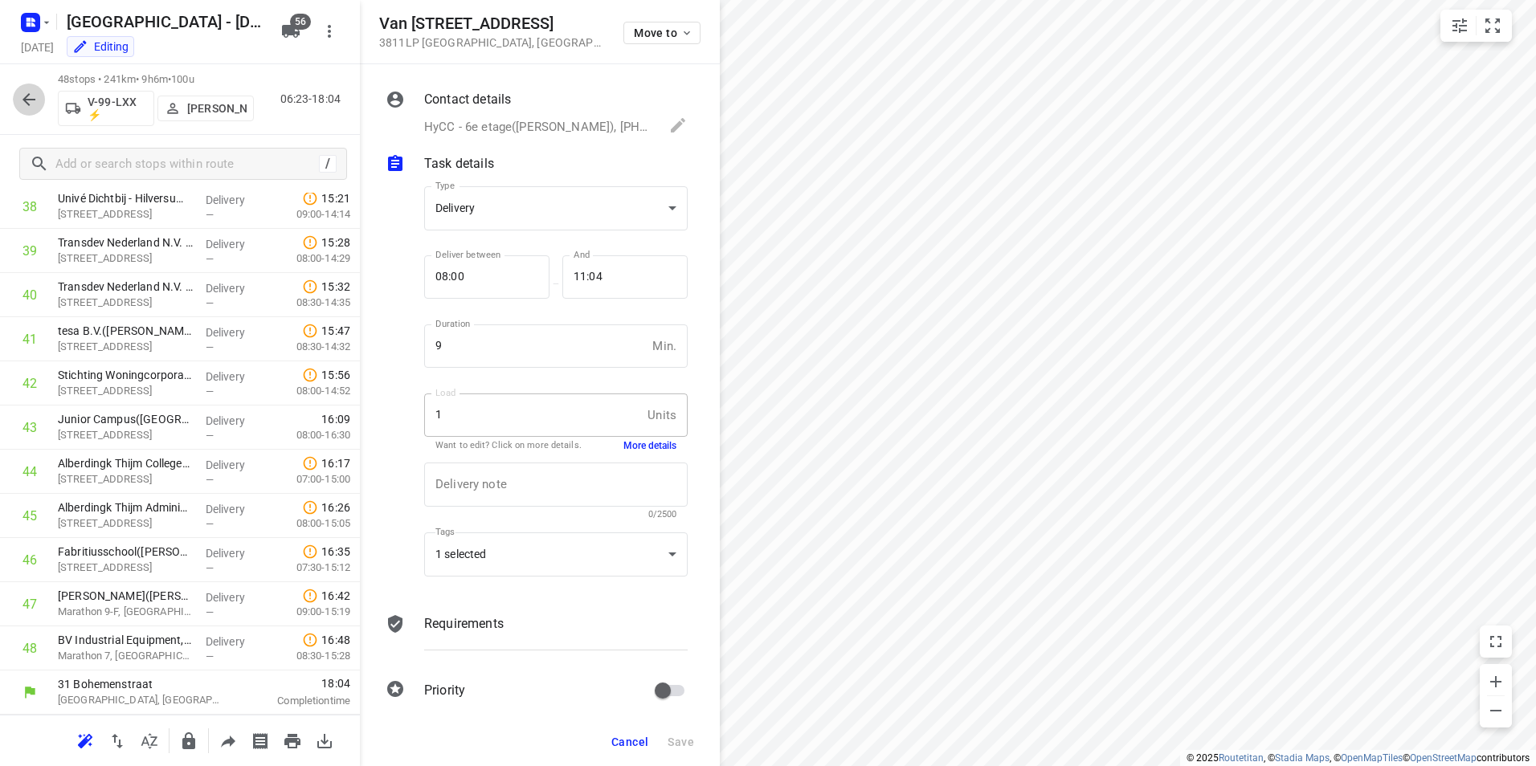
click at [26, 93] on icon "button" at bounding box center [28, 99] width 19 height 19
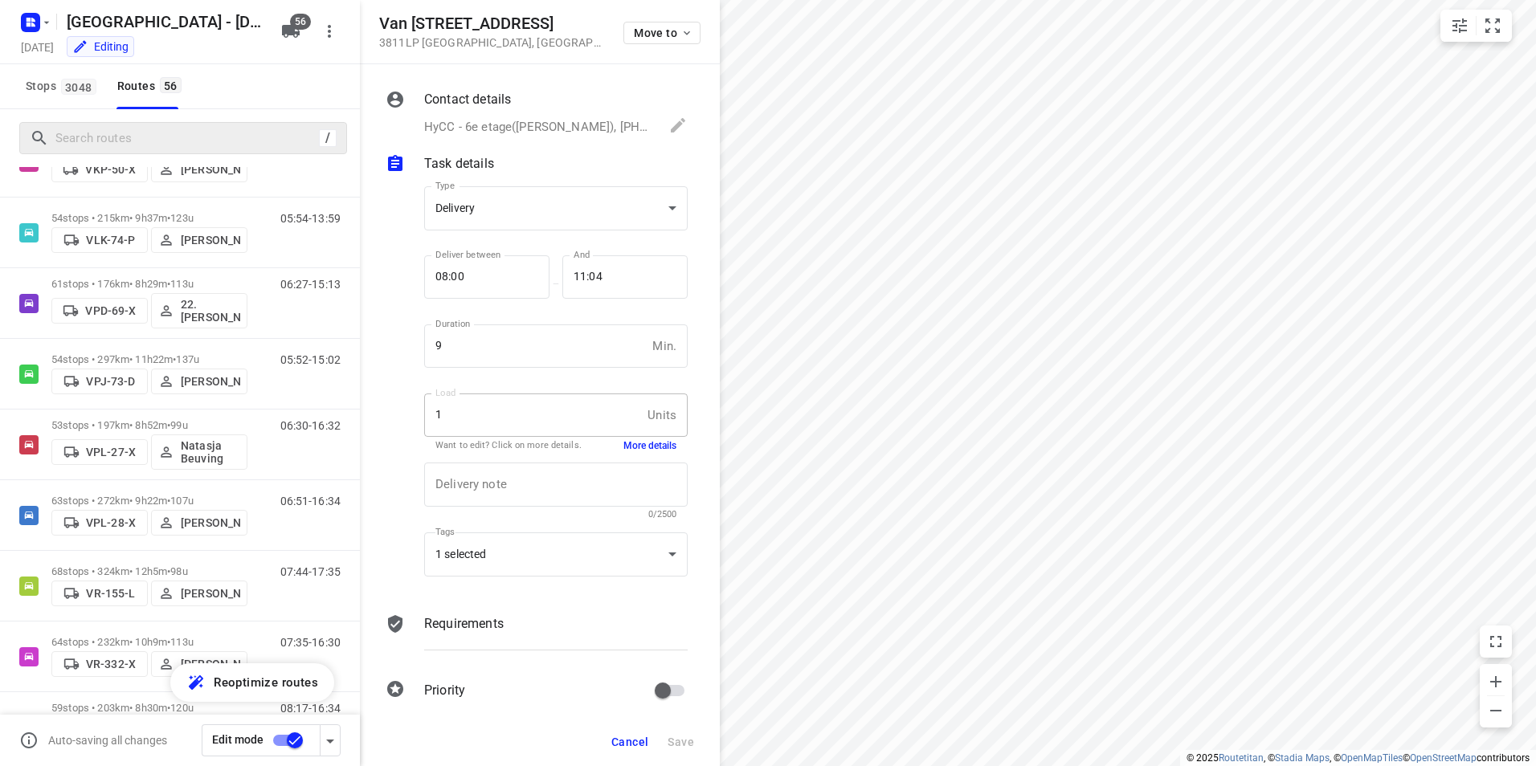
scroll to position [3061, 0]
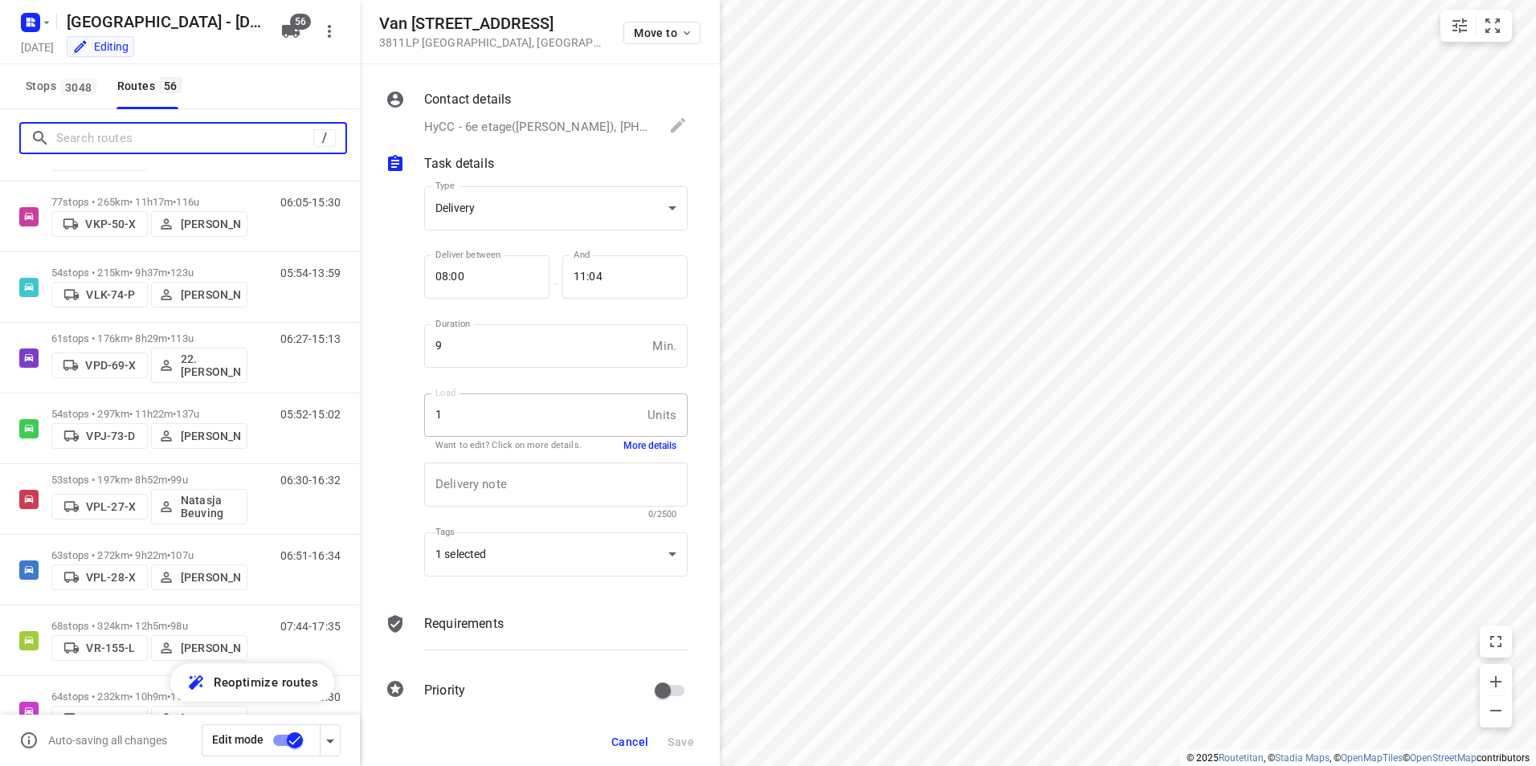
click at [136, 143] on input "Search routes" at bounding box center [184, 138] width 257 height 25
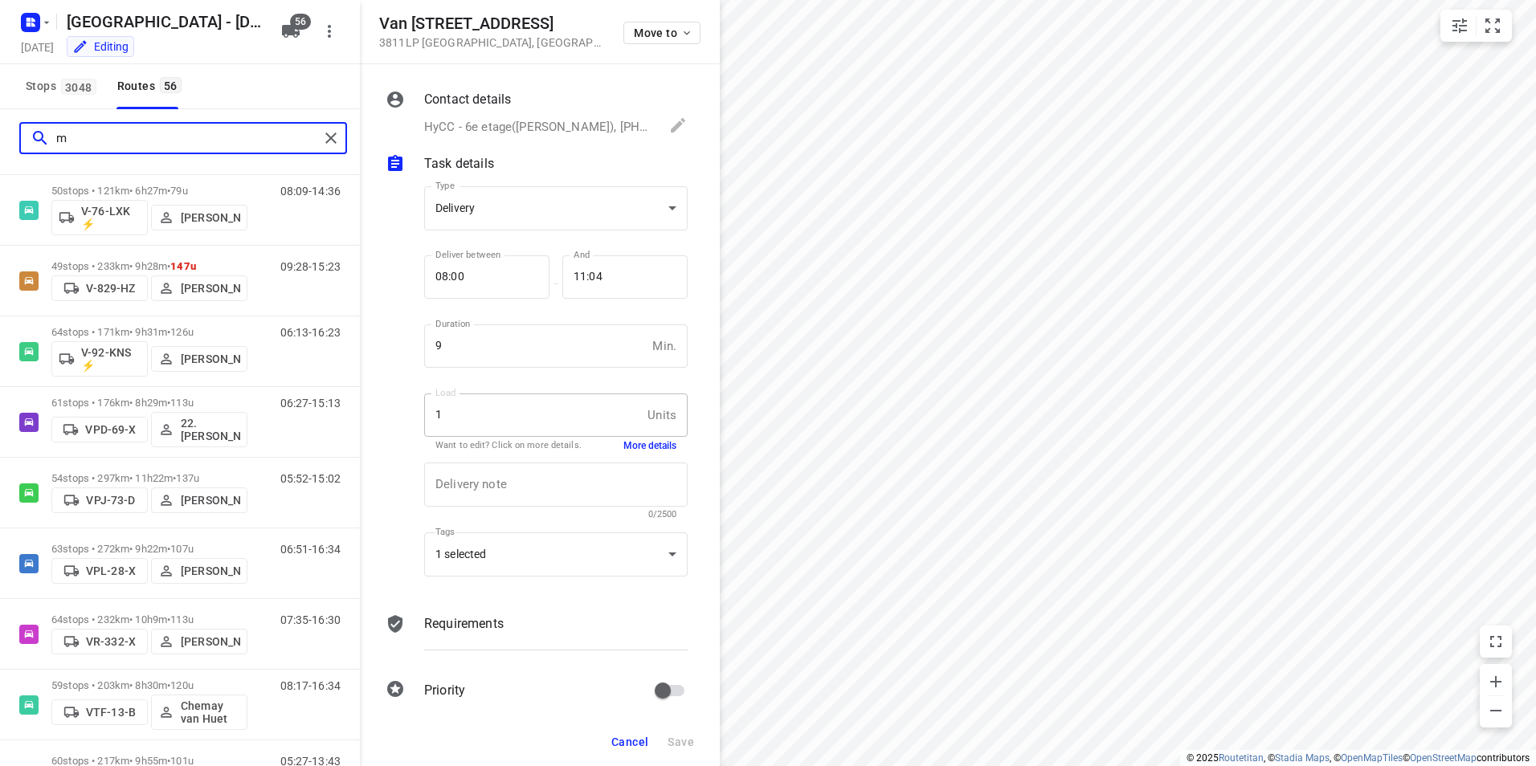
scroll to position [0, 0]
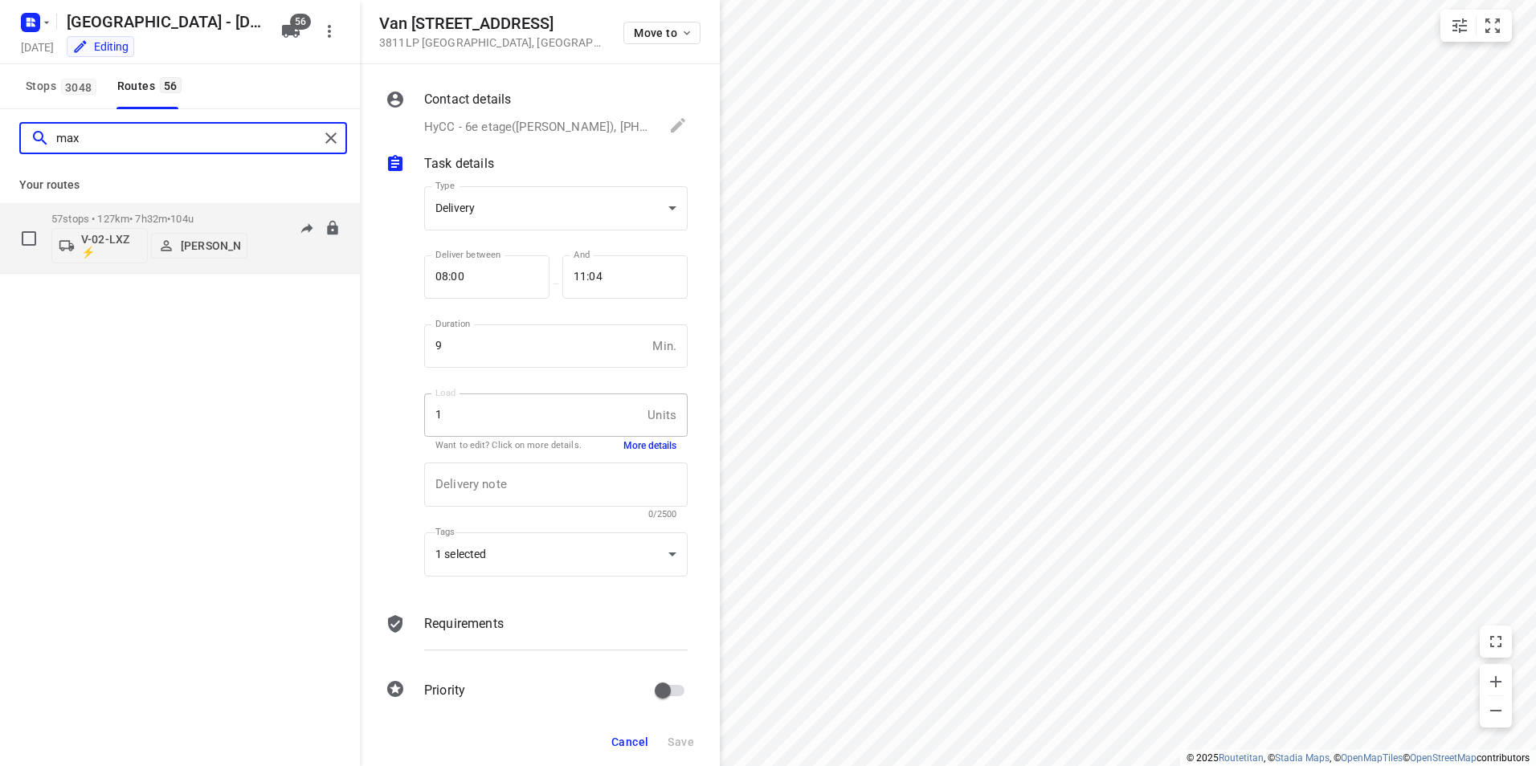
type input "max"
click at [207, 208] on div "57 stops • 127km • 7h32m • 104u V-02-LXZ ⚡ [PERSON_NAME]" at bounding box center [149, 238] width 196 height 67
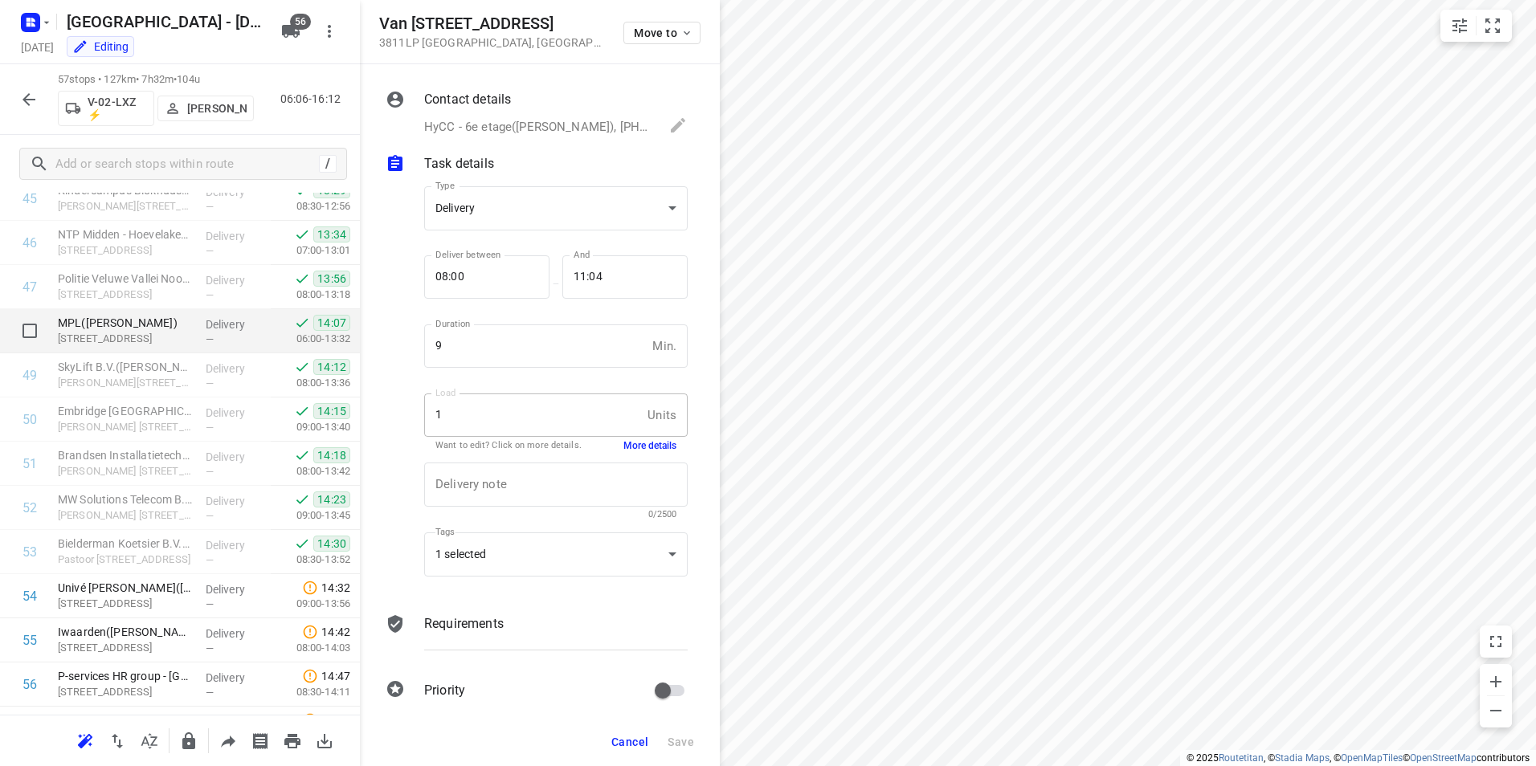
scroll to position [2121, 0]
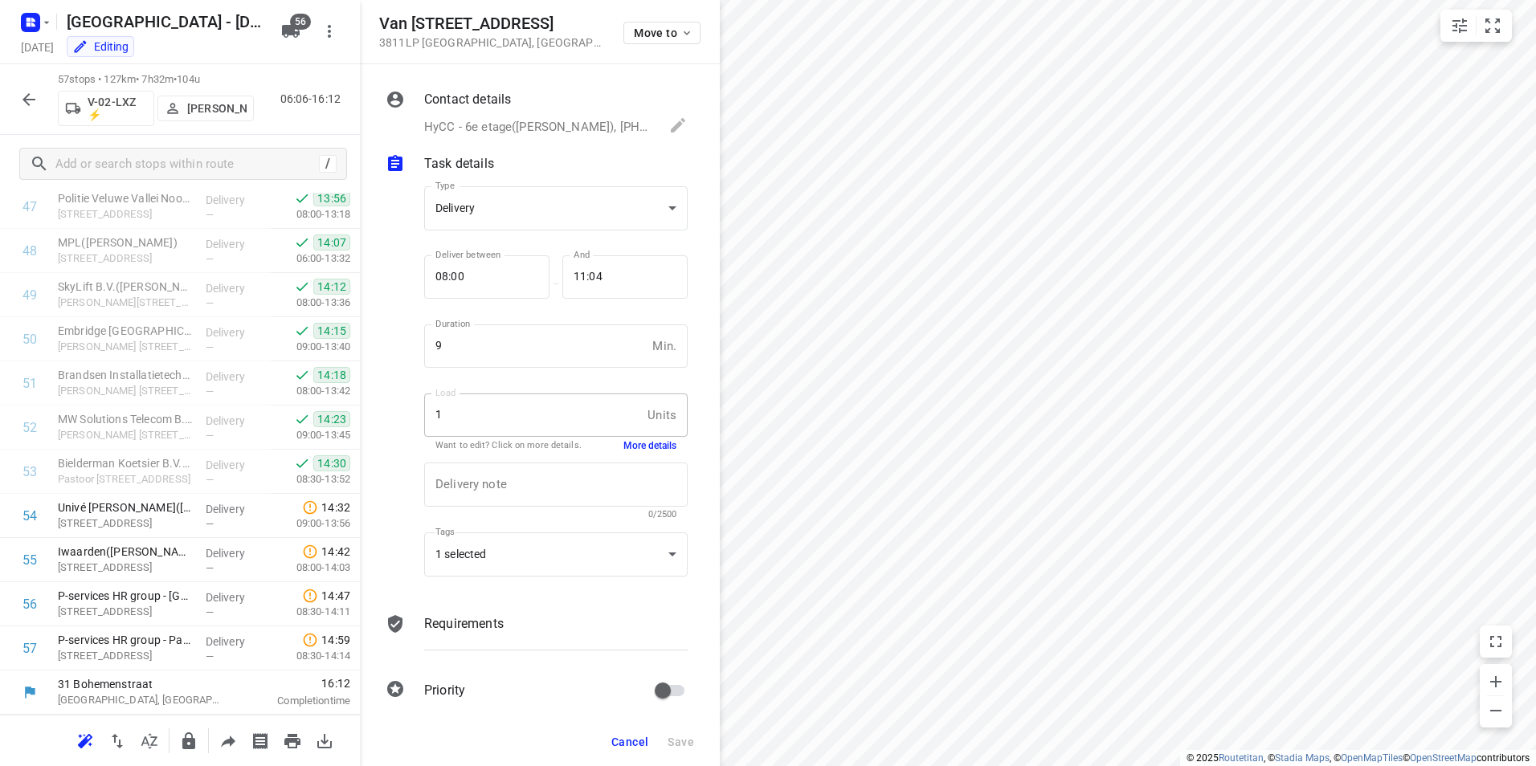
click at [32, 94] on icon "button" at bounding box center [28, 99] width 19 height 19
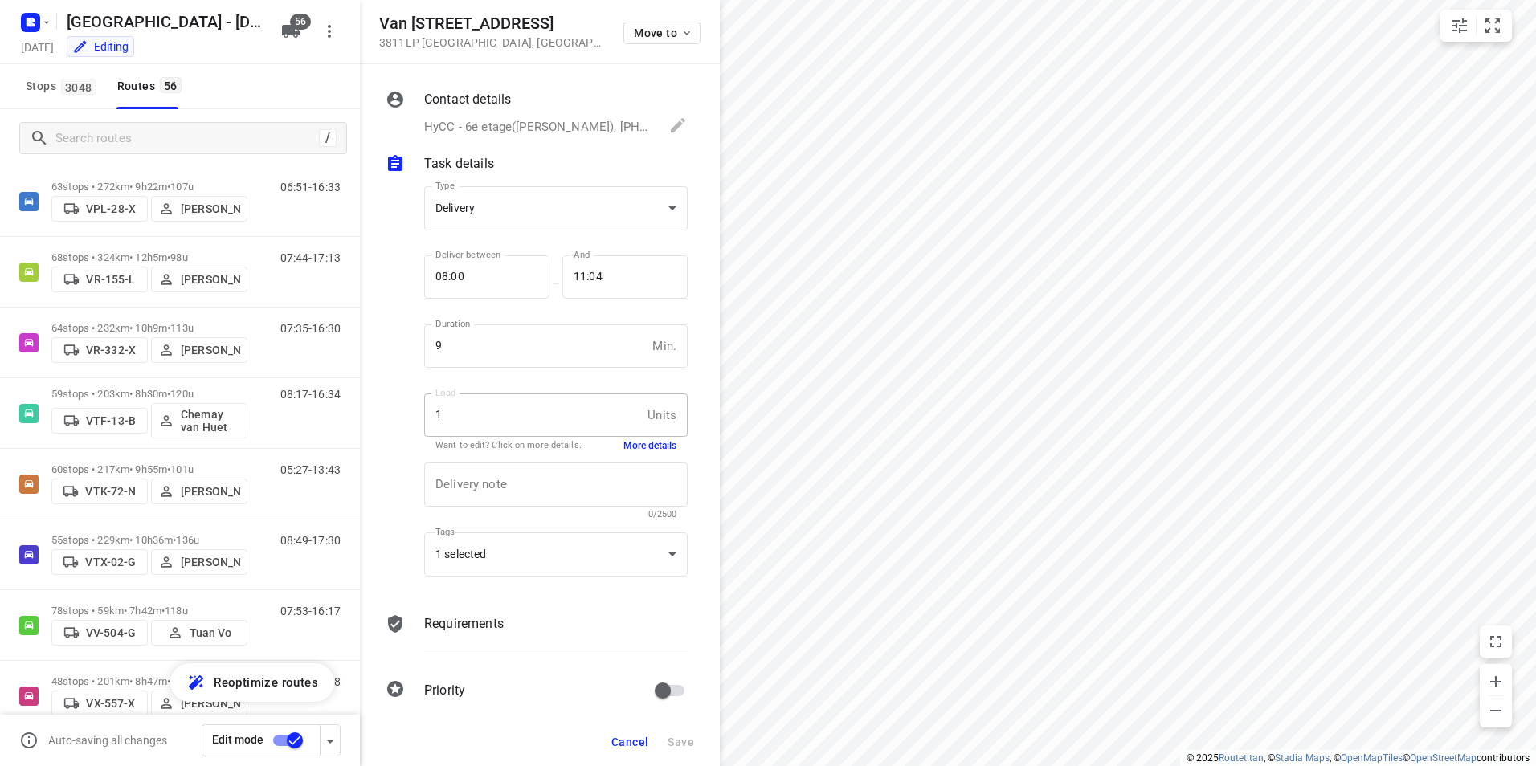
scroll to position [3463, 0]
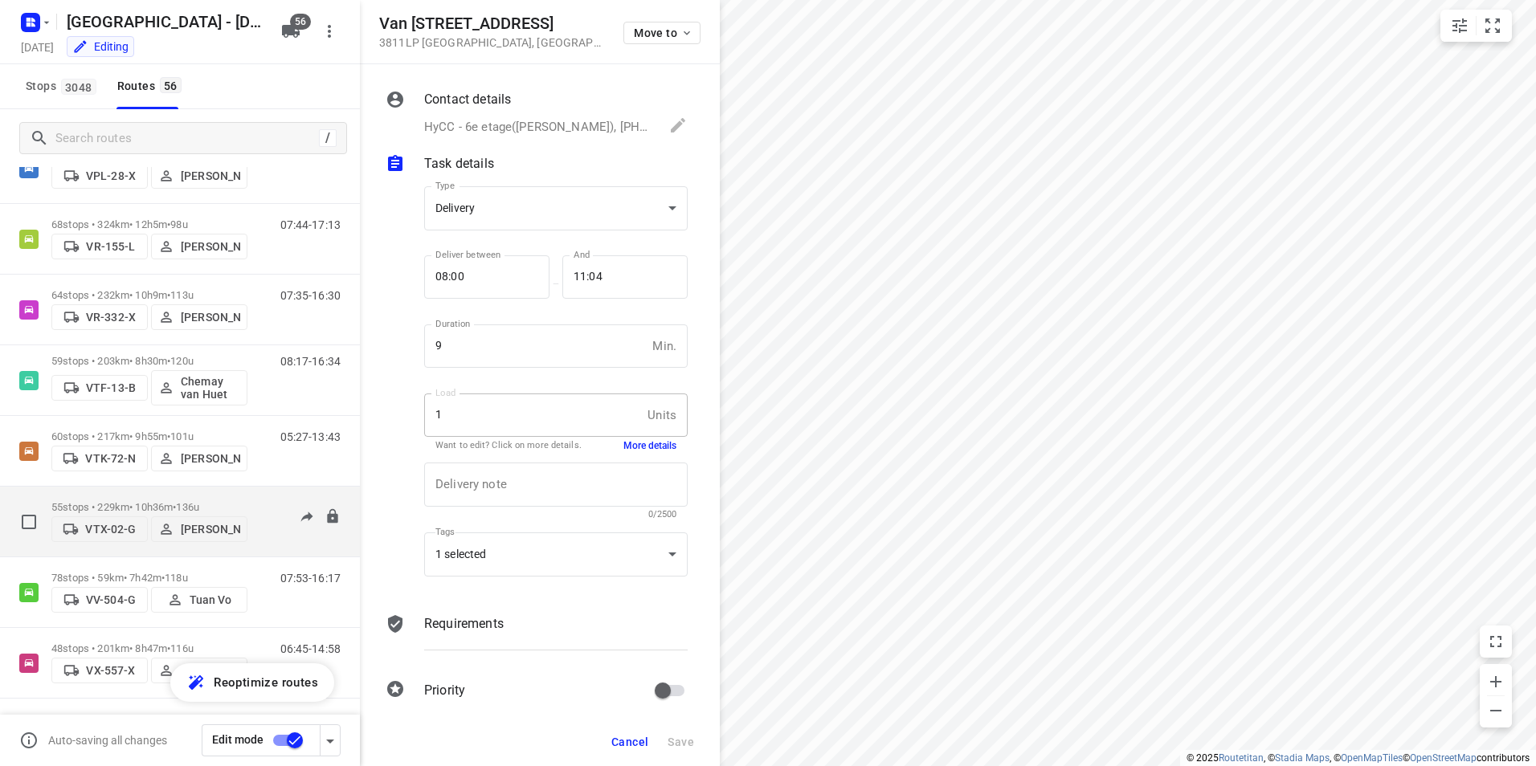
click at [231, 501] on p "55 stops • 229km • 10h36m • 136u" at bounding box center [149, 507] width 196 height 12
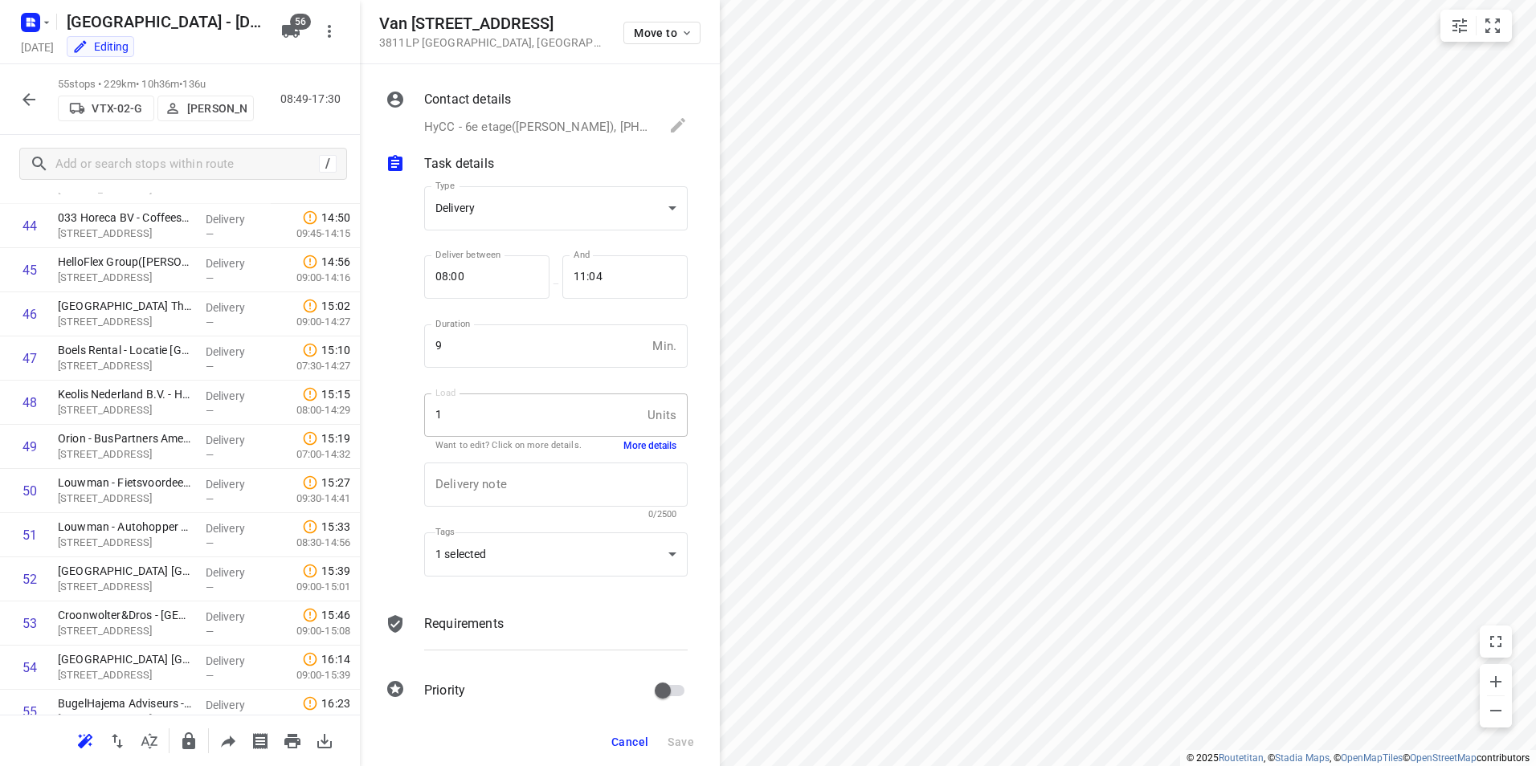
scroll to position [2032, 0]
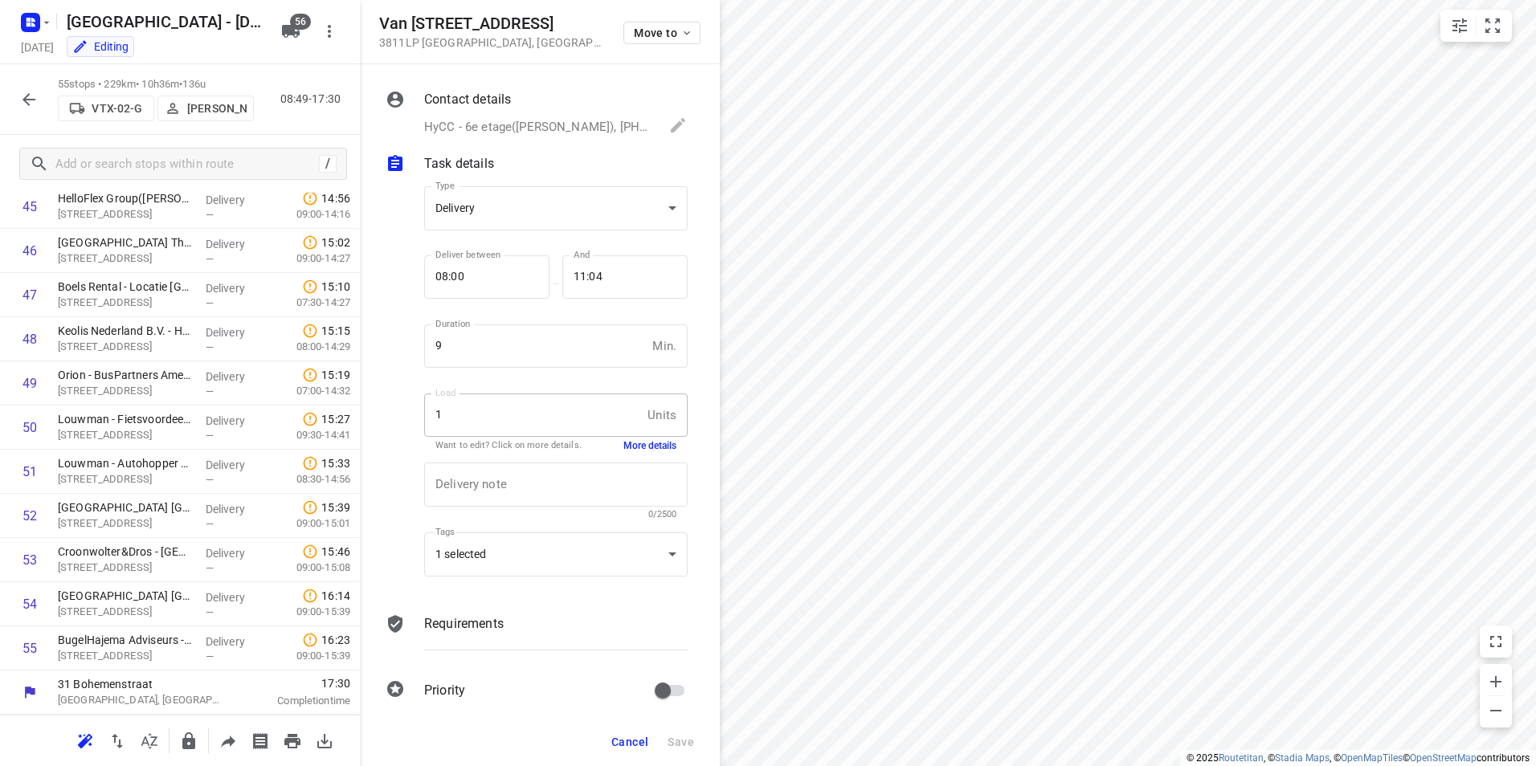
click at [28, 96] on icon "button" at bounding box center [28, 99] width 13 height 13
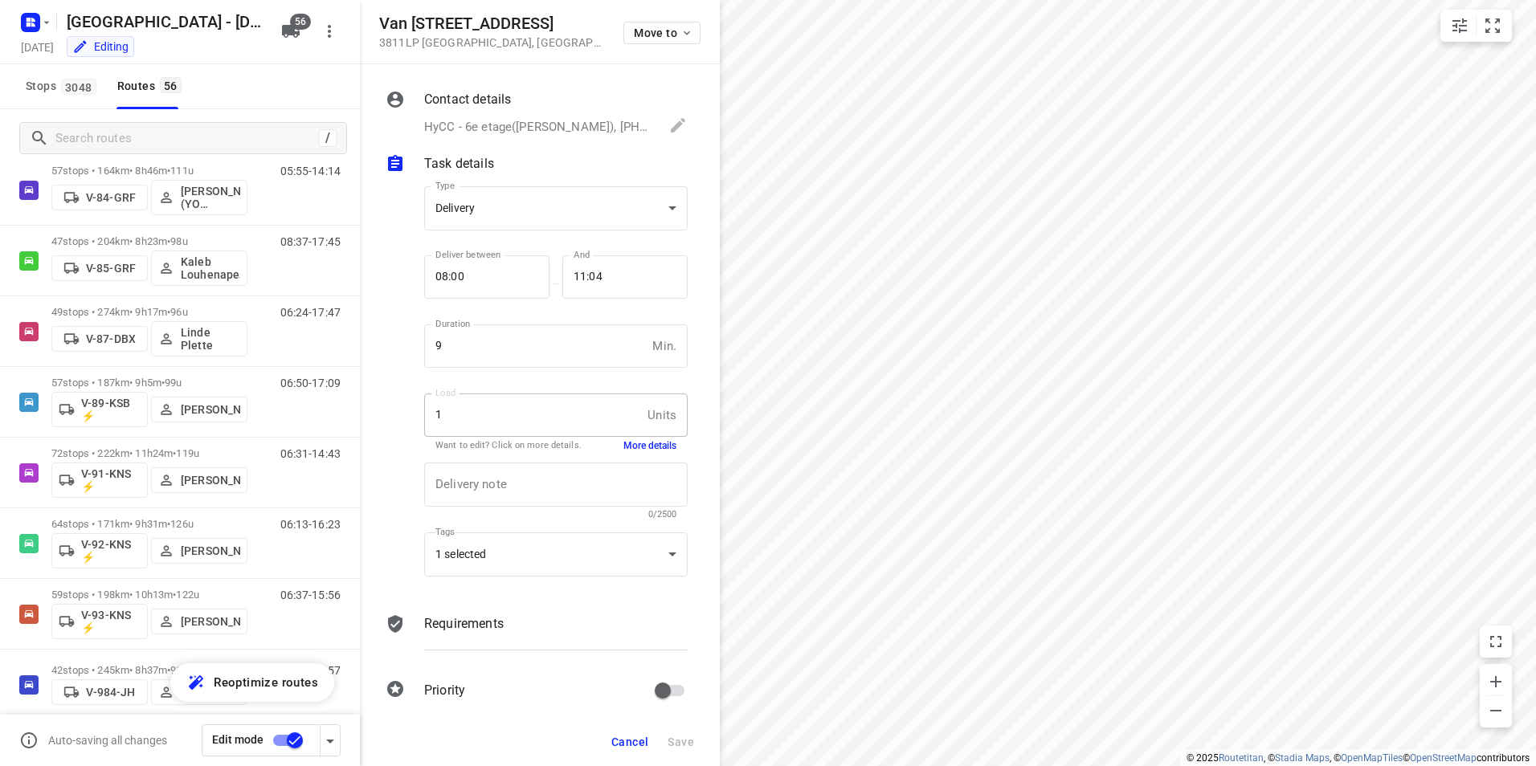
scroll to position [3463, 0]
